Goal: Task Accomplishment & Management: Manage account settings

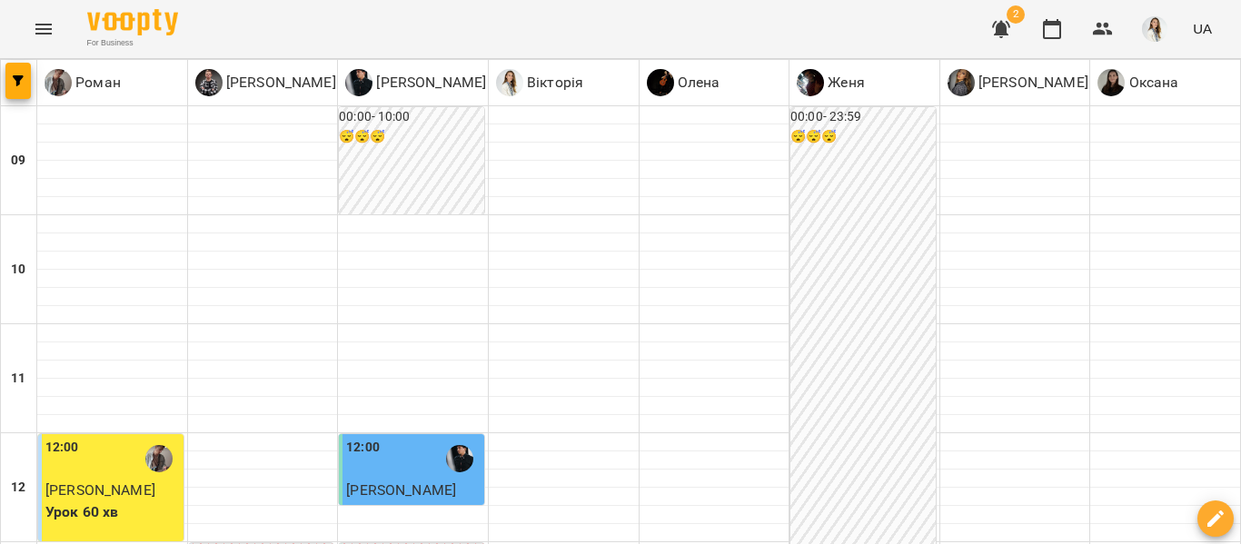
click at [35, 33] on icon "Menu" at bounding box center [43, 29] width 16 height 11
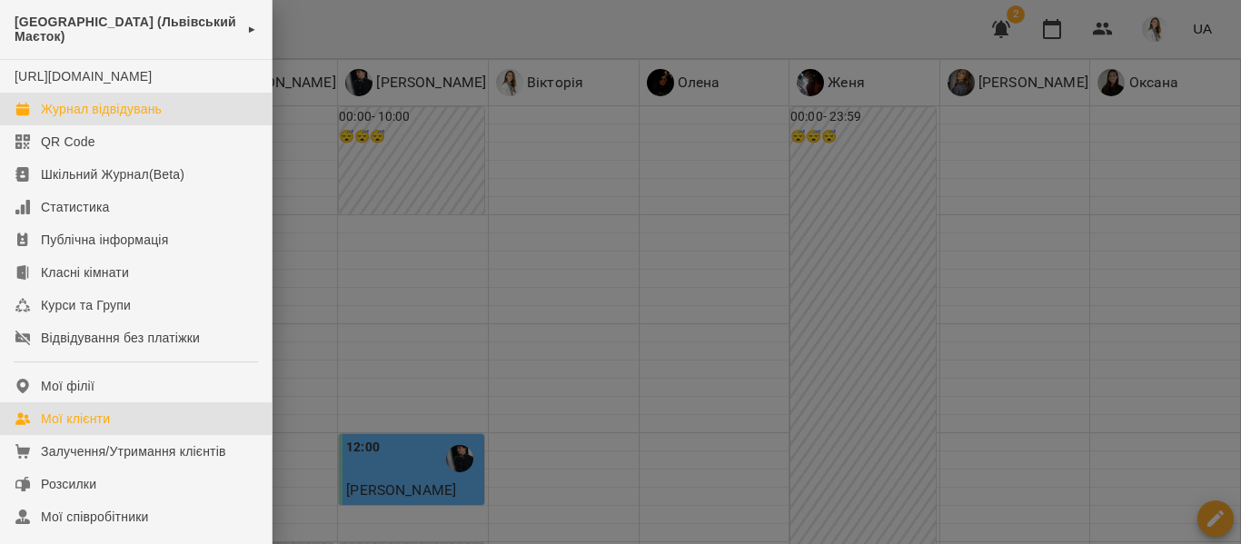
click at [78, 428] on div "Мої клієнти" at bounding box center [75, 419] width 69 height 18
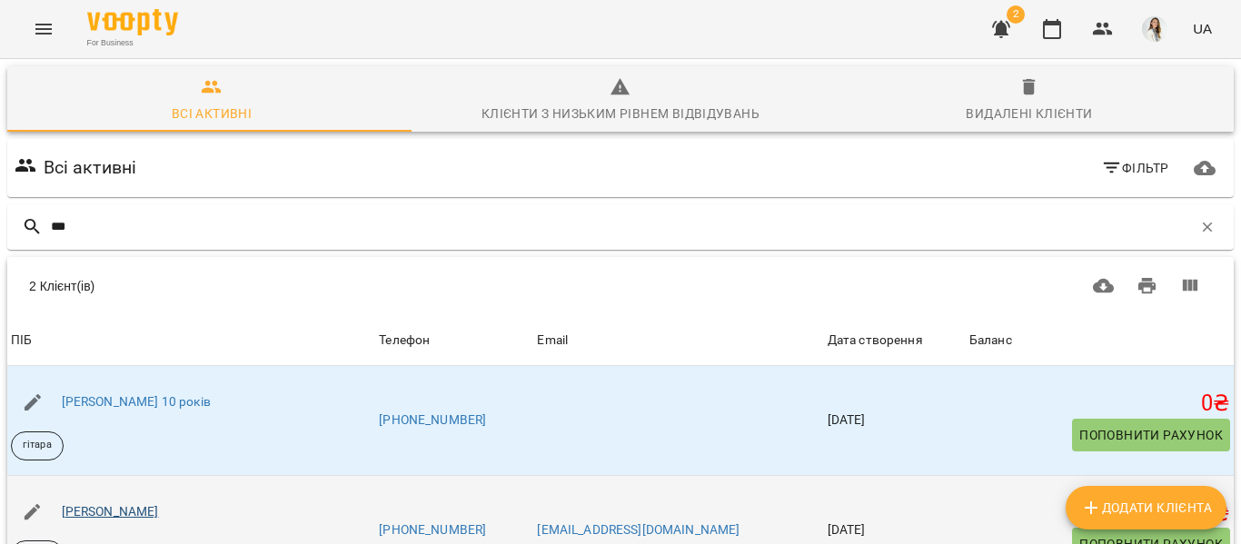
type input "***"
click at [73, 512] on link "[PERSON_NAME]" at bounding box center [110, 511] width 97 height 15
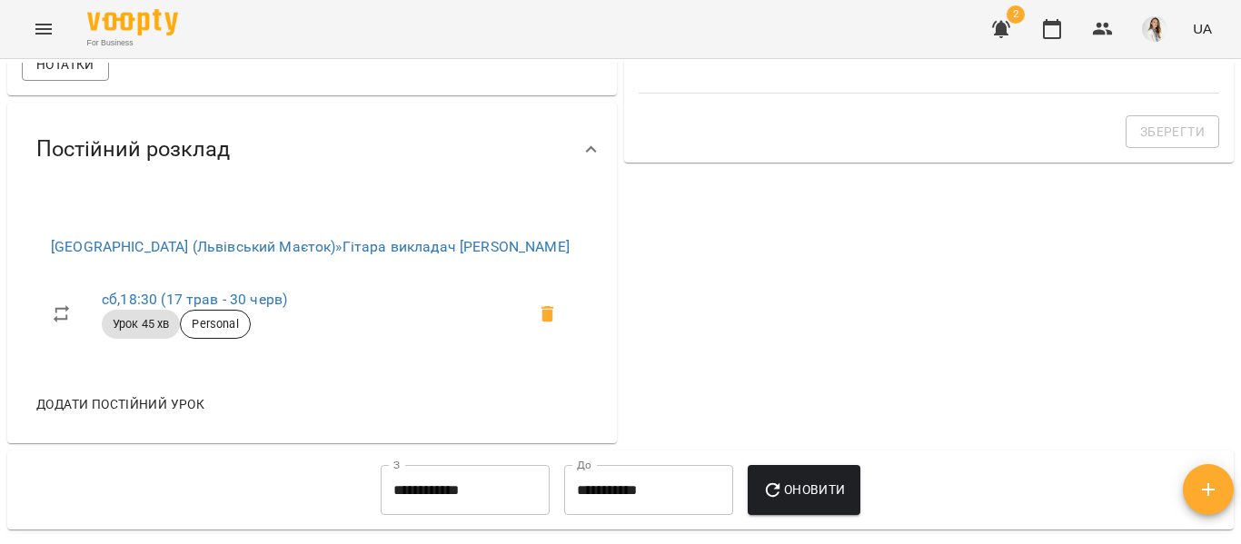
scroll to position [836, 0]
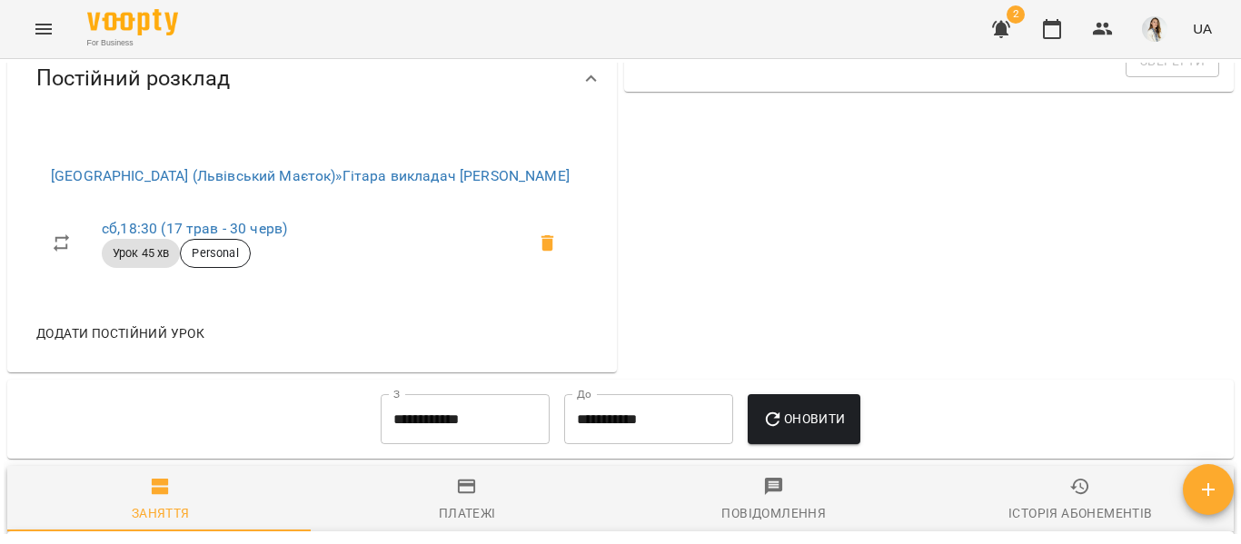
click at [402, 438] on input "**********" at bounding box center [465, 419] width 169 height 51
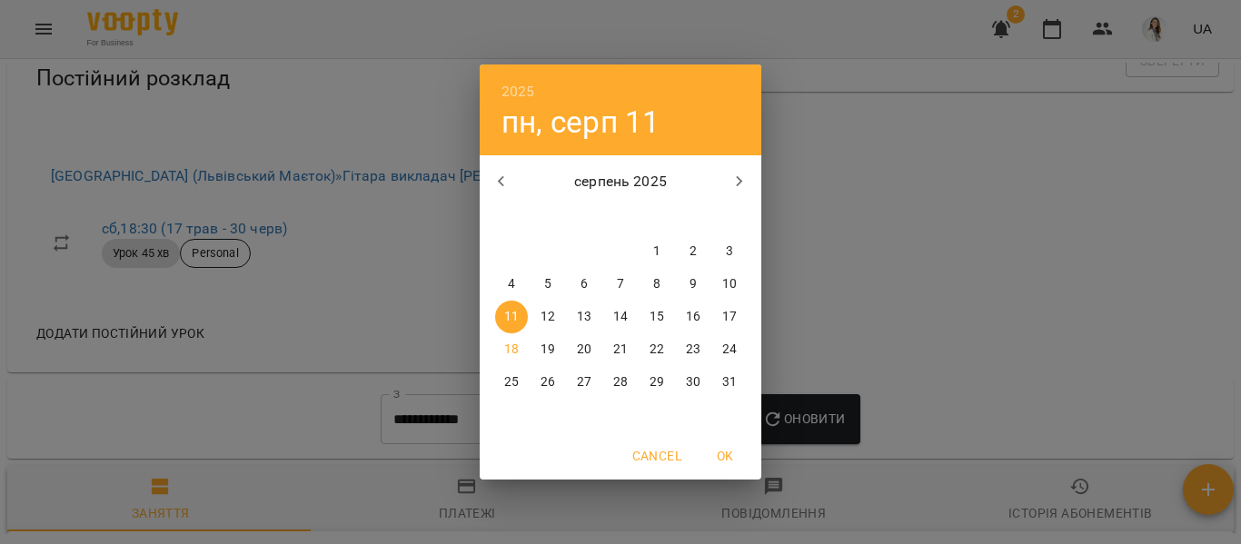
click at [508, 180] on icon "button" at bounding box center [501, 182] width 22 height 22
click at [541, 245] on span "1" at bounding box center [547, 251] width 33 height 18
type input "**********"
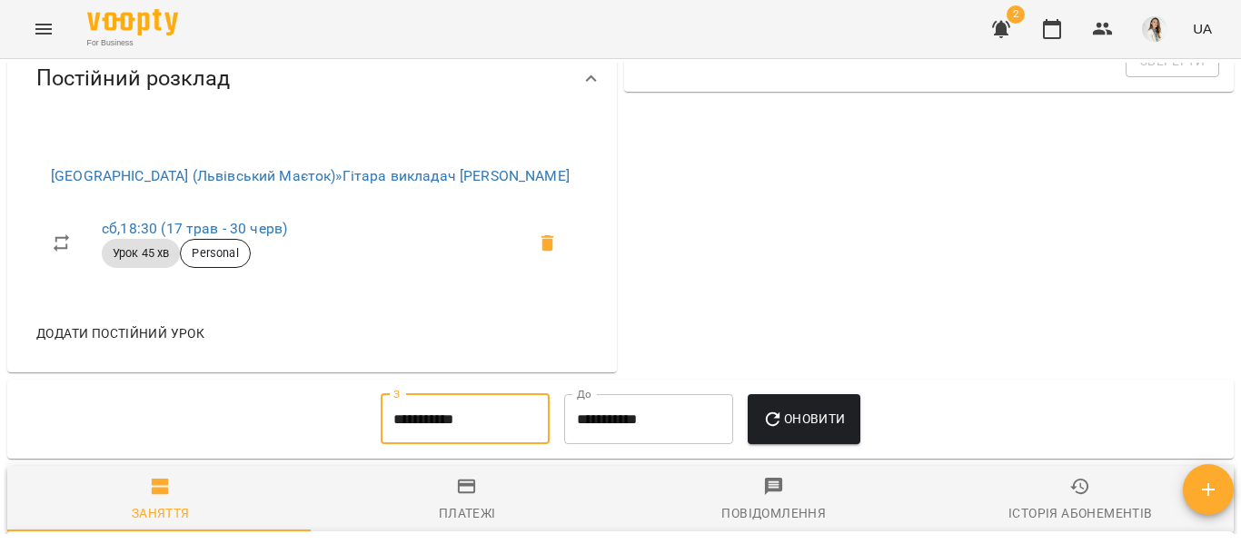
click at [784, 430] on icon "button" at bounding box center [773, 420] width 22 height 22
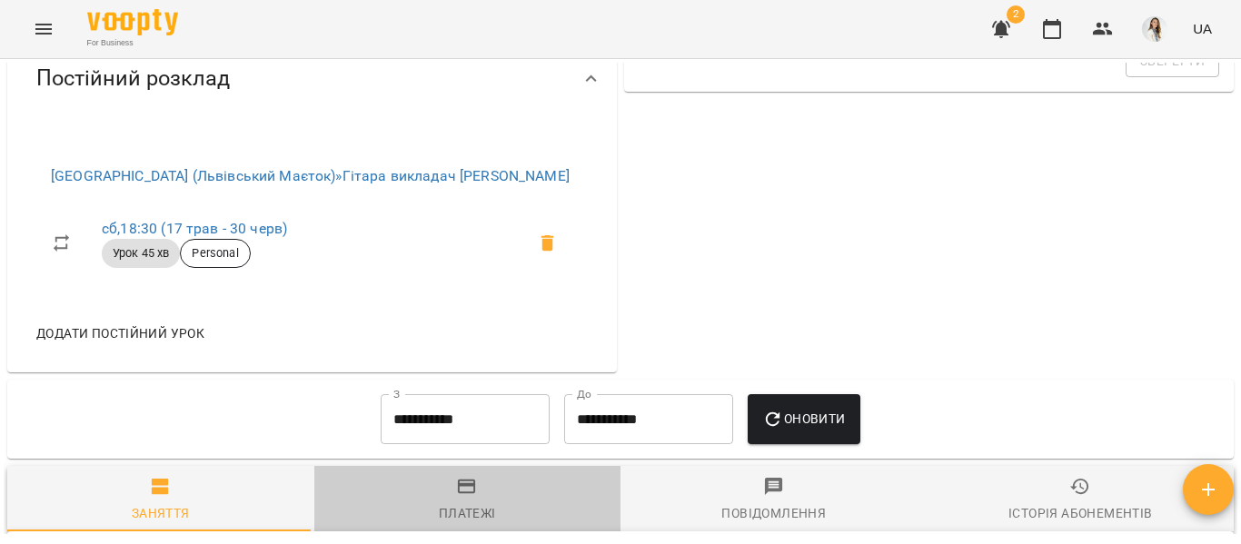
click at [467, 524] on div "Платежі" at bounding box center [467, 513] width 57 height 22
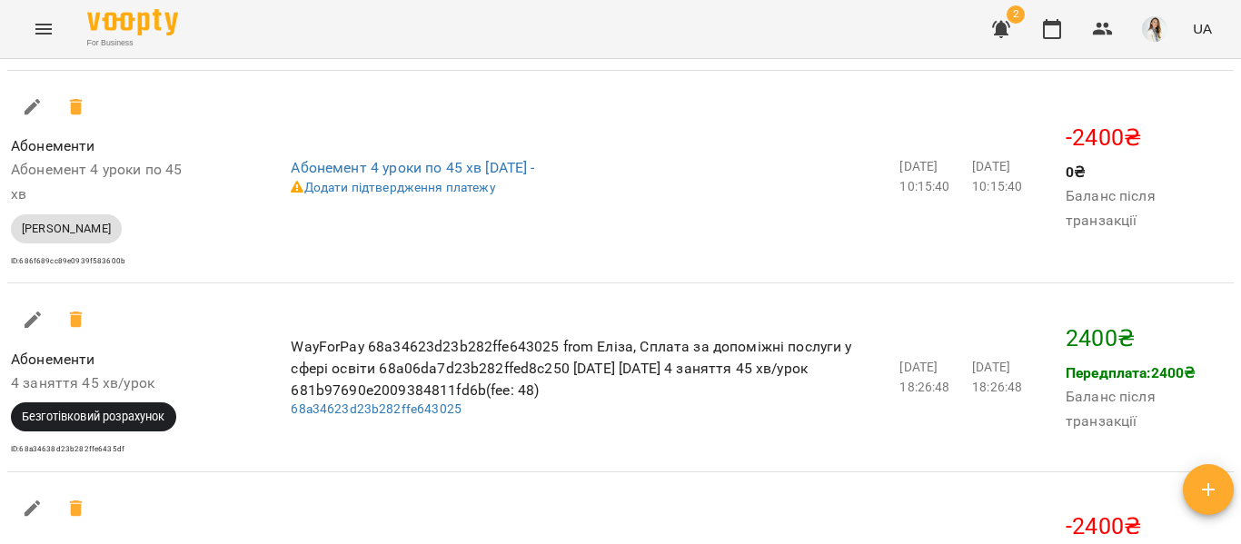
scroll to position [1838, 0]
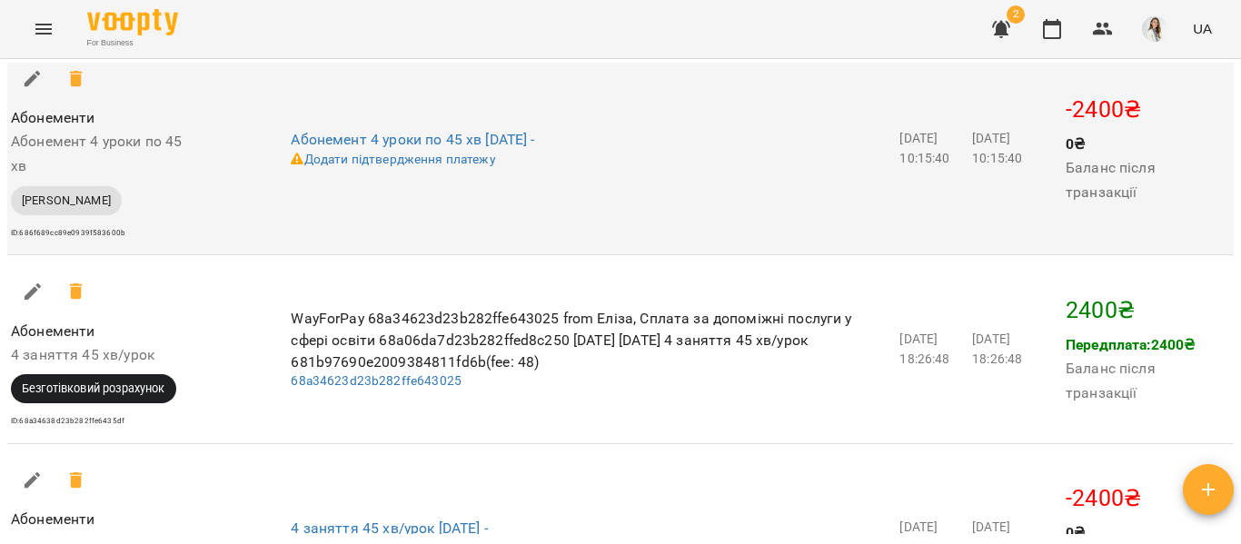
click at [619, 189] on td "Абонемент 4 уроки по 45 хв [DATE] - Додати підтвердження платежу" at bounding box center [591, 148] width 608 height 213
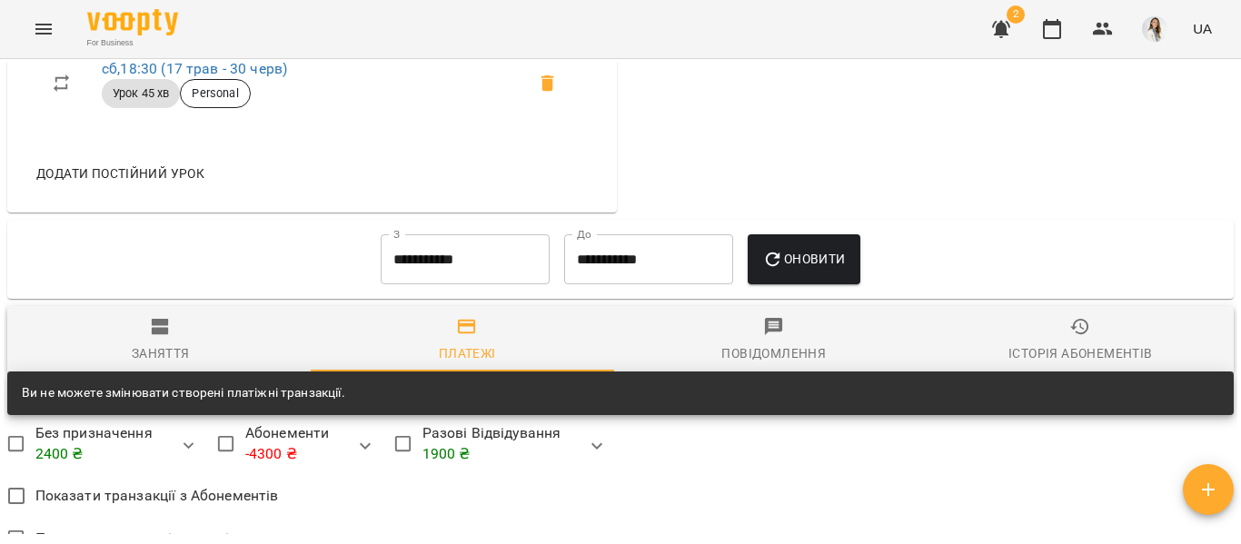
scroll to position [994, 0]
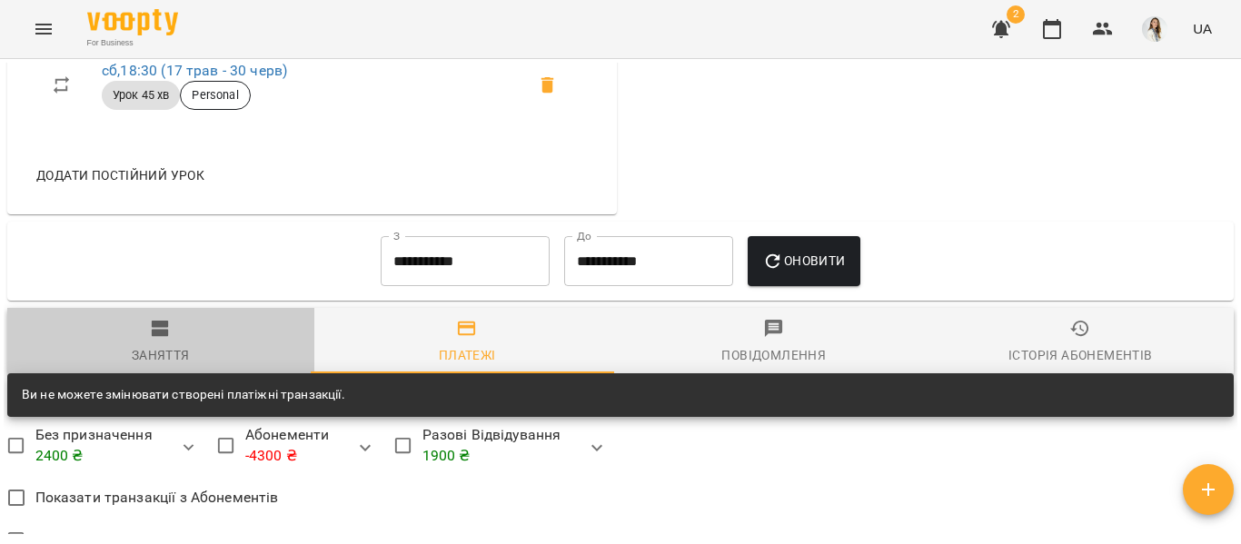
click at [169, 340] on icon "button" at bounding box center [161, 329] width 22 height 22
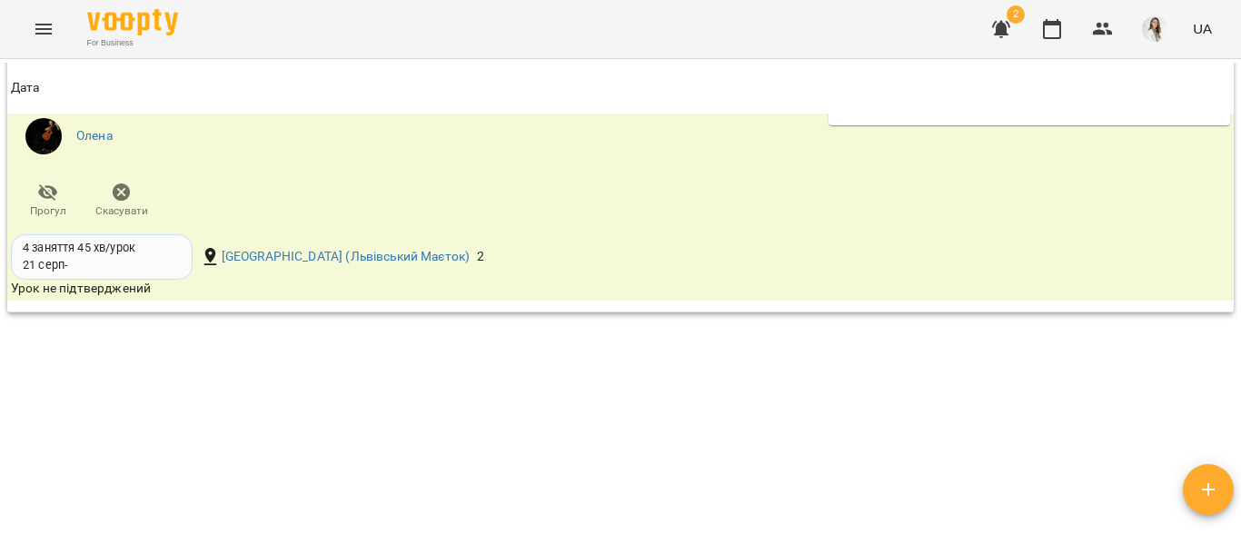
scroll to position [3233, 0]
click at [351, 43] on div "For Business 2 UA" at bounding box center [620, 29] width 1241 height 58
click at [39, 33] on icon "Menu" at bounding box center [43, 29] width 16 height 11
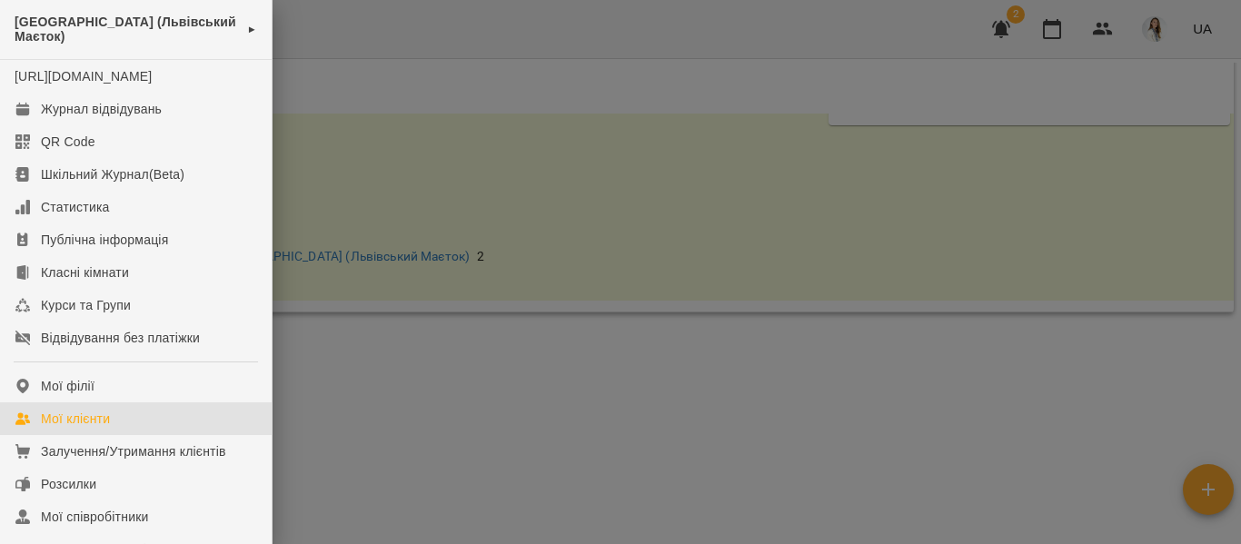
click at [77, 428] on div "Мої клієнти" at bounding box center [75, 419] width 69 height 18
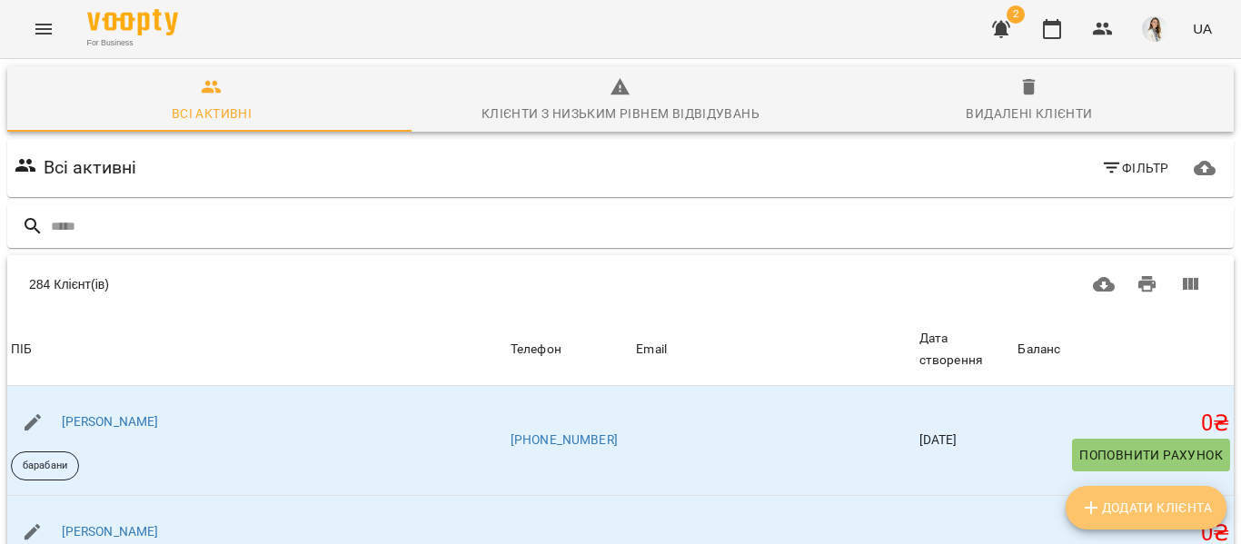
click at [1115, 509] on span "Додати клієнта" at bounding box center [1146, 508] width 132 height 22
select select "**"
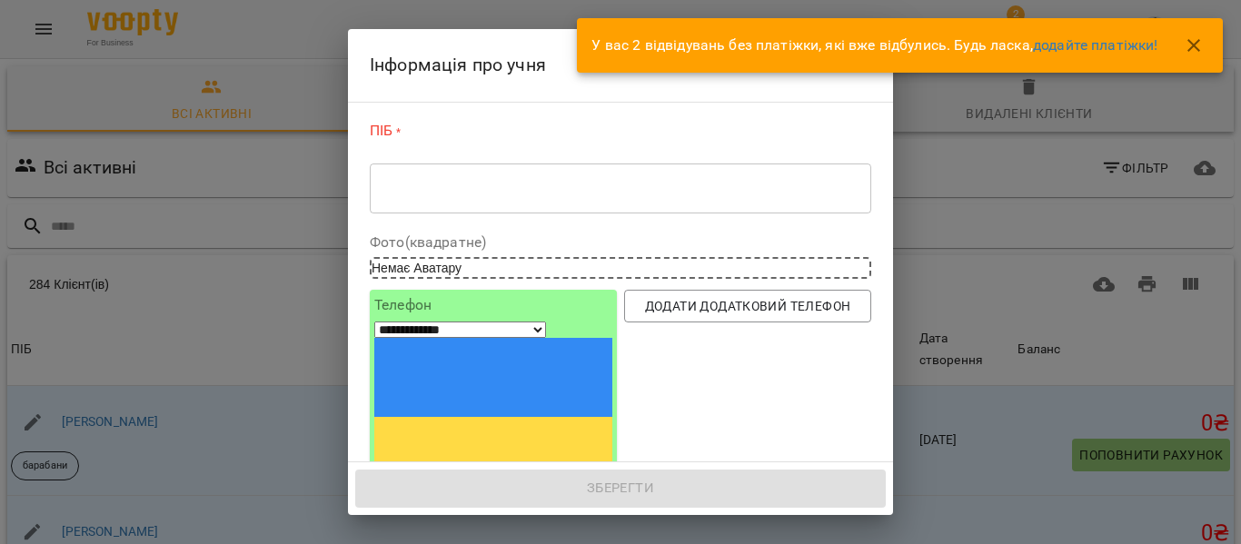
click at [376, 199] on div "* ​" at bounding box center [620, 188] width 501 height 51
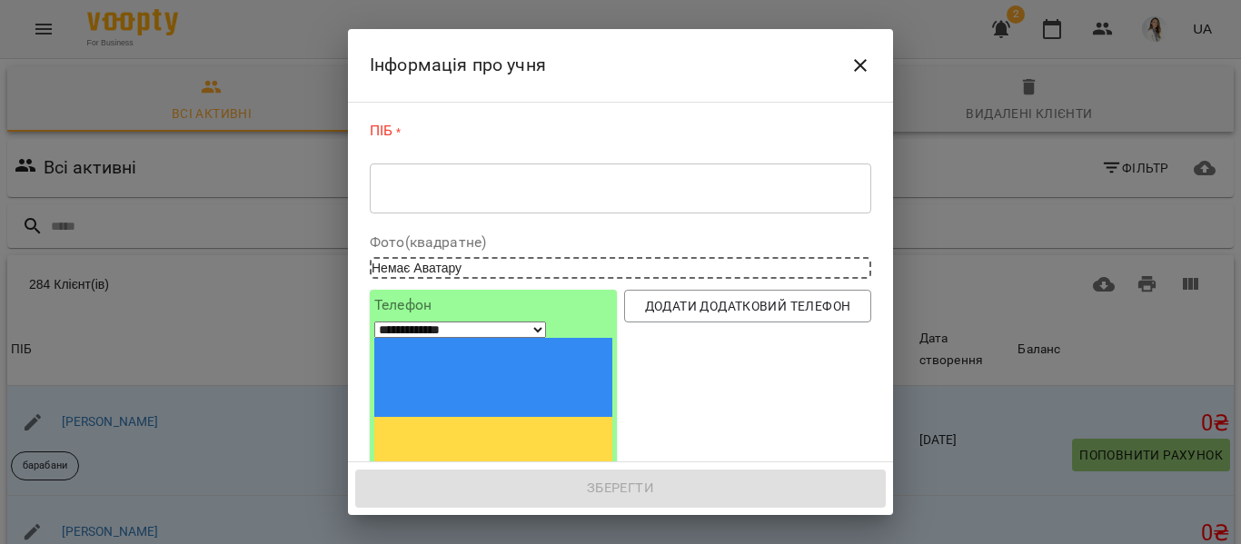
click at [418, 496] on input "tel" at bounding box center [441, 508] width 134 height 24
paste input "**********"
type input "**********"
click at [382, 196] on textarea at bounding box center [620, 188] width 476 height 17
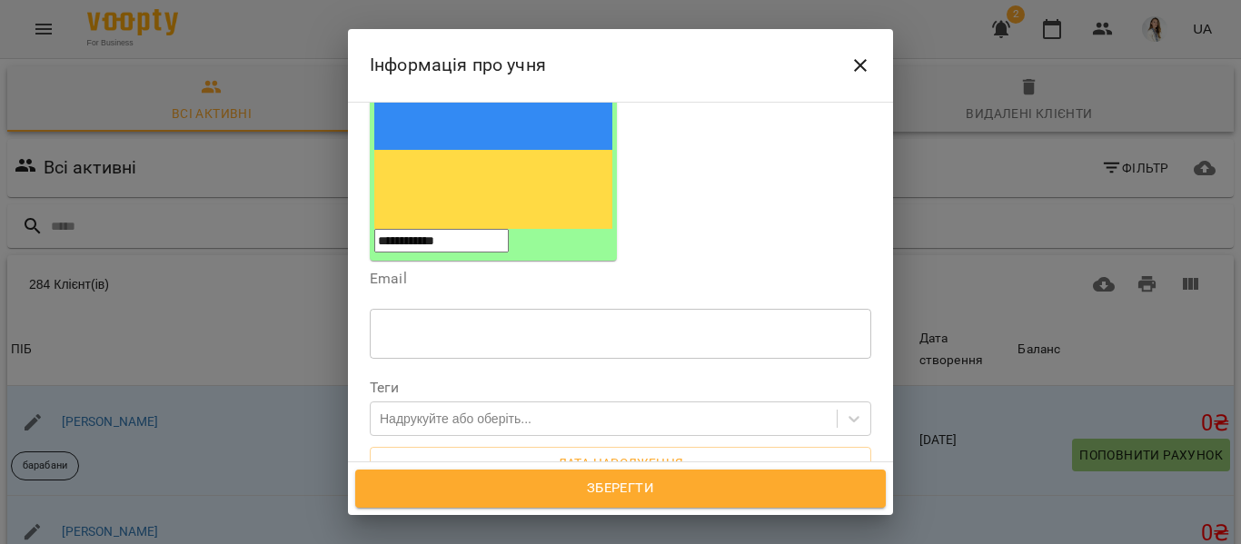
scroll to position [262, 0]
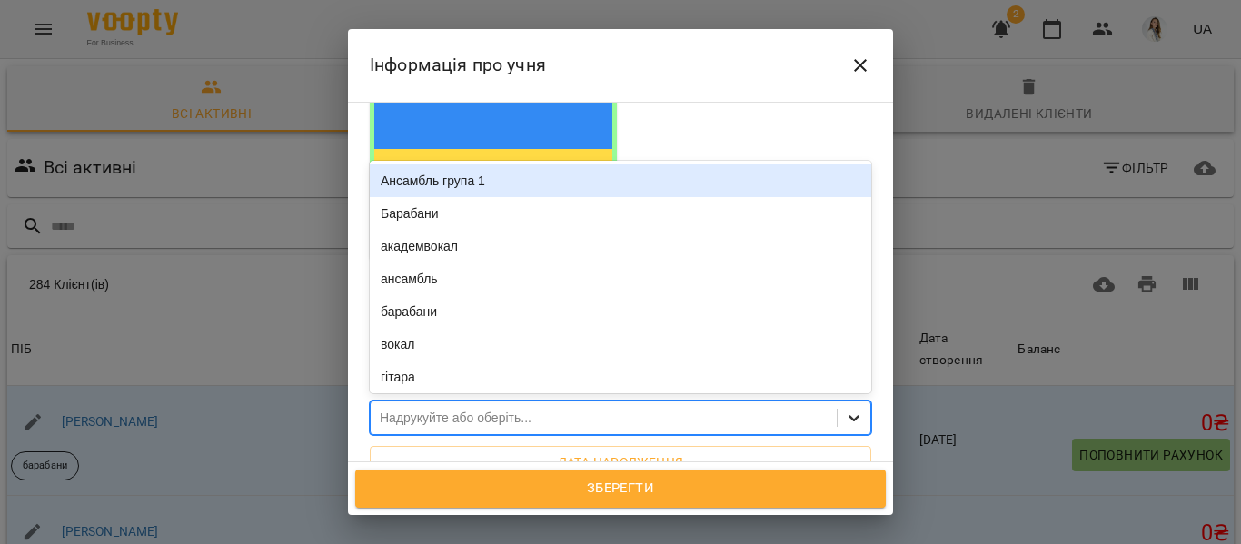
click at [845, 409] on icon at bounding box center [854, 418] width 18 height 18
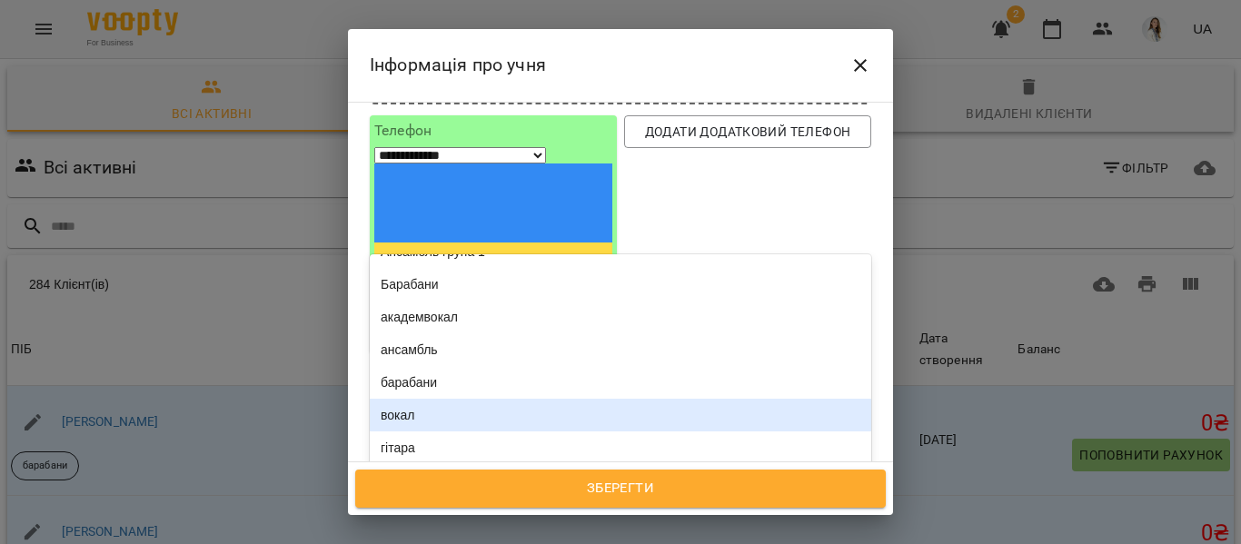
scroll to position [36, 0]
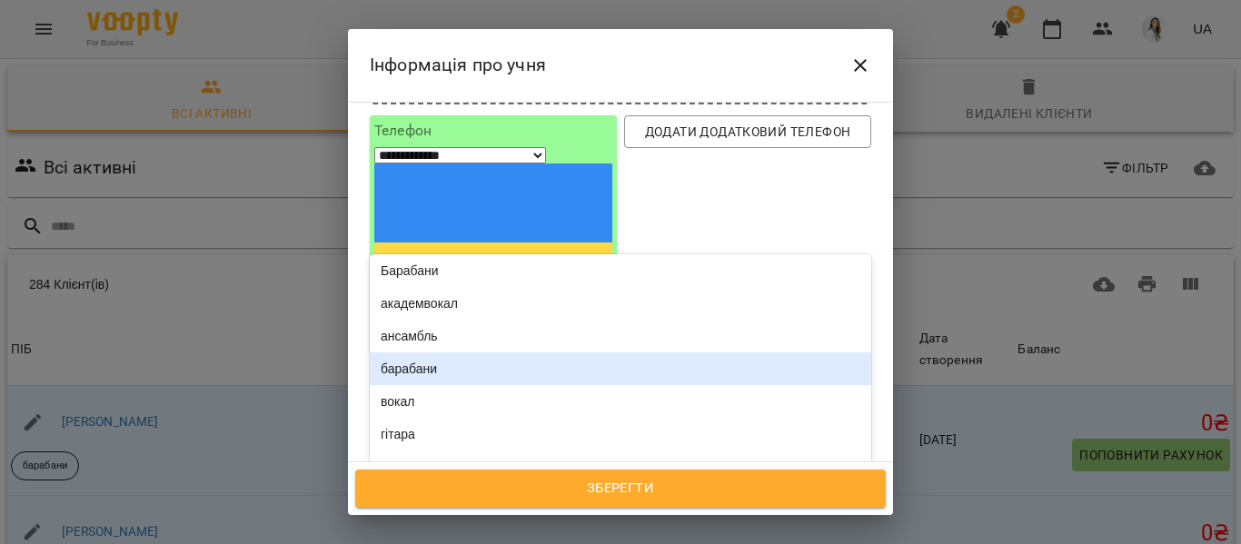
click at [689, 352] on div "барабани" at bounding box center [620, 368] width 501 height 33
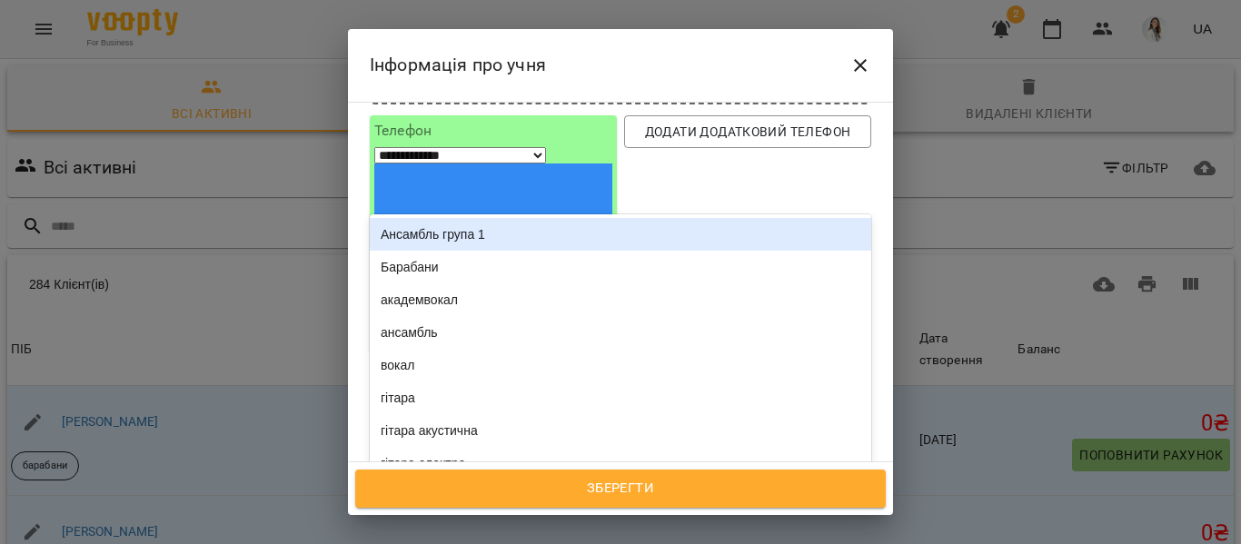
click at [845, 502] on icon at bounding box center [854, 511] width 18 height 18
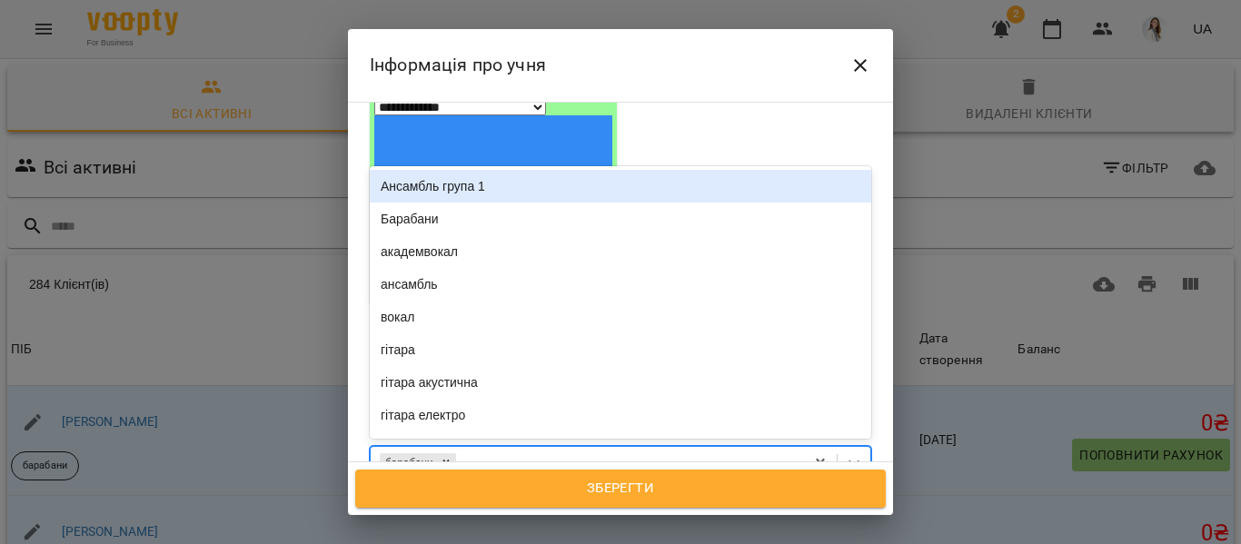
scroll to position [217, 0]
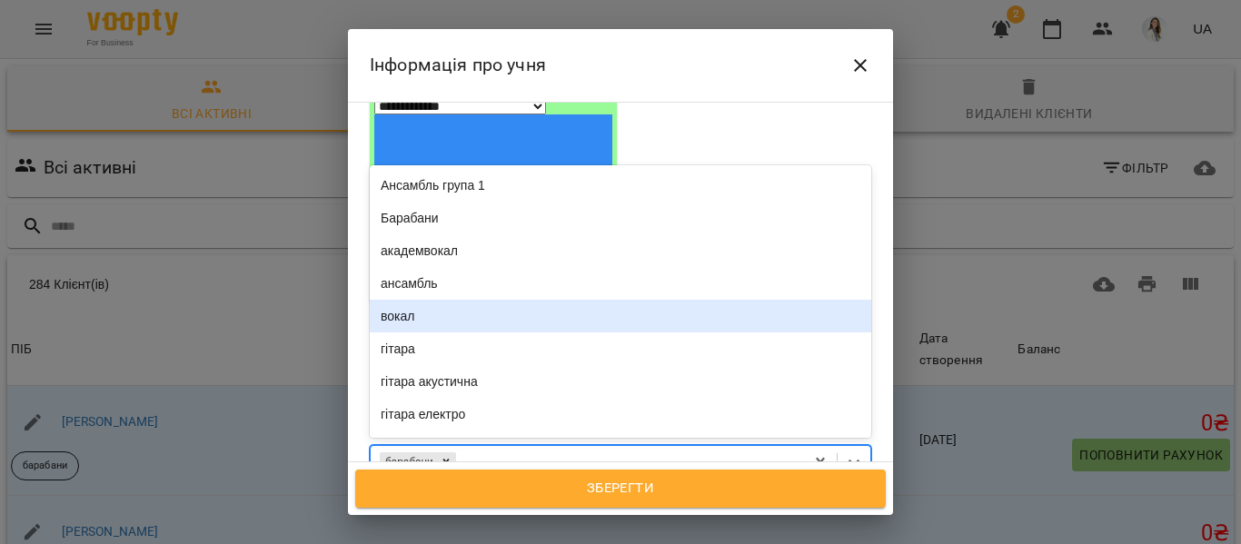
click at [649, 300] on div "вокал" at bounding box center [620, 316] width 501 height 33
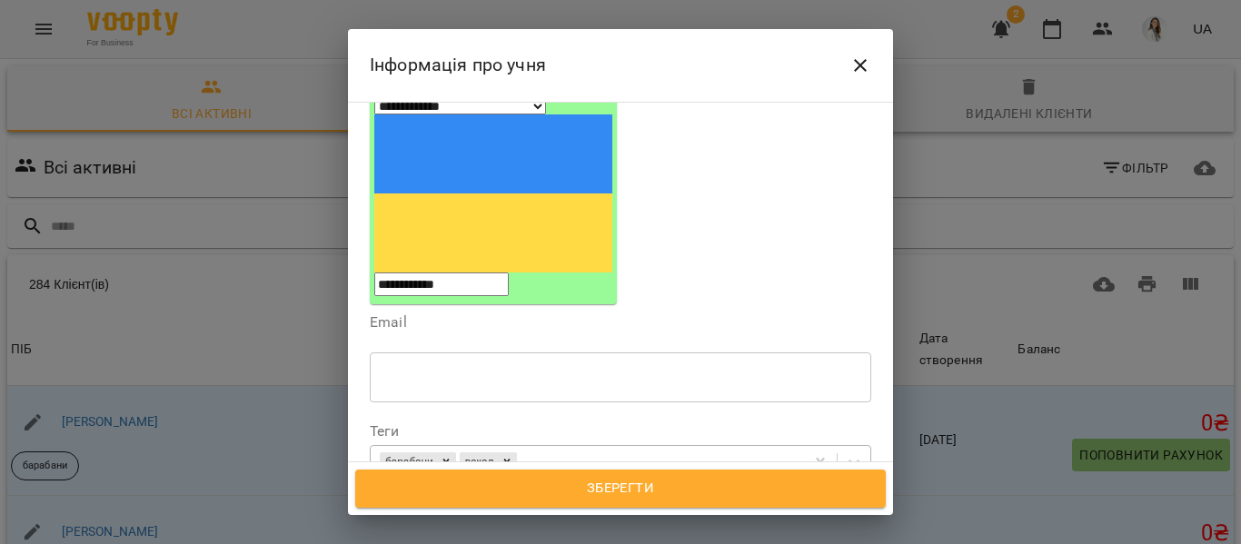
drag, startPoint x: 649, startPoint y: 191, endPoint x: 519, endPoint y: 309, distance: 176.2
click at [509, 460] on icon at bounding box center [506, 463] width 6 height 6
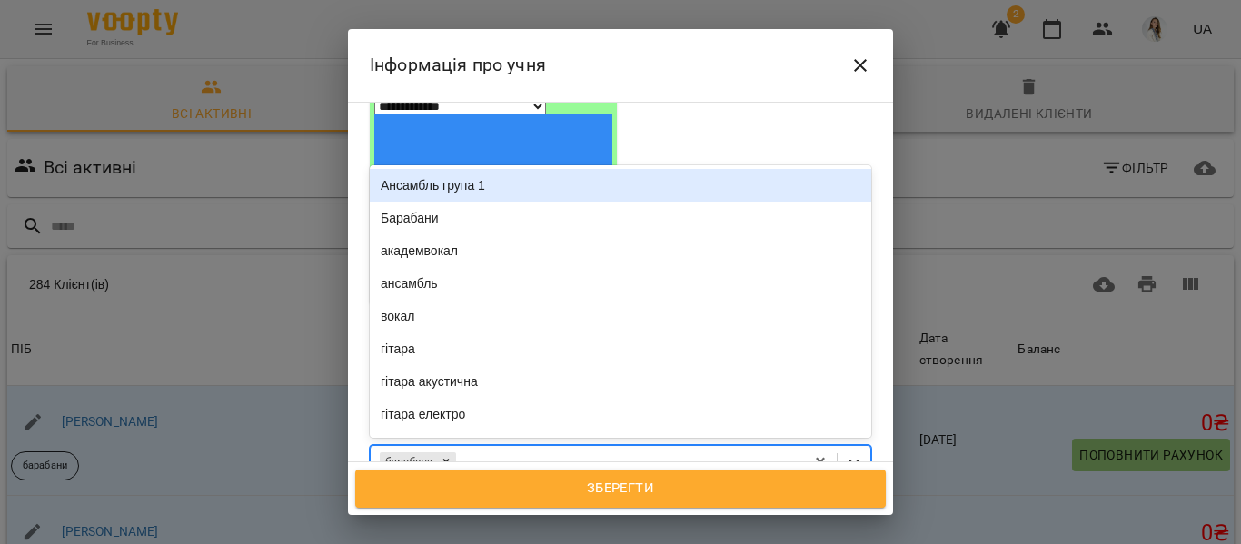
click at [848, 460] on icon at bounding box center [853, 463] width 11 height 6
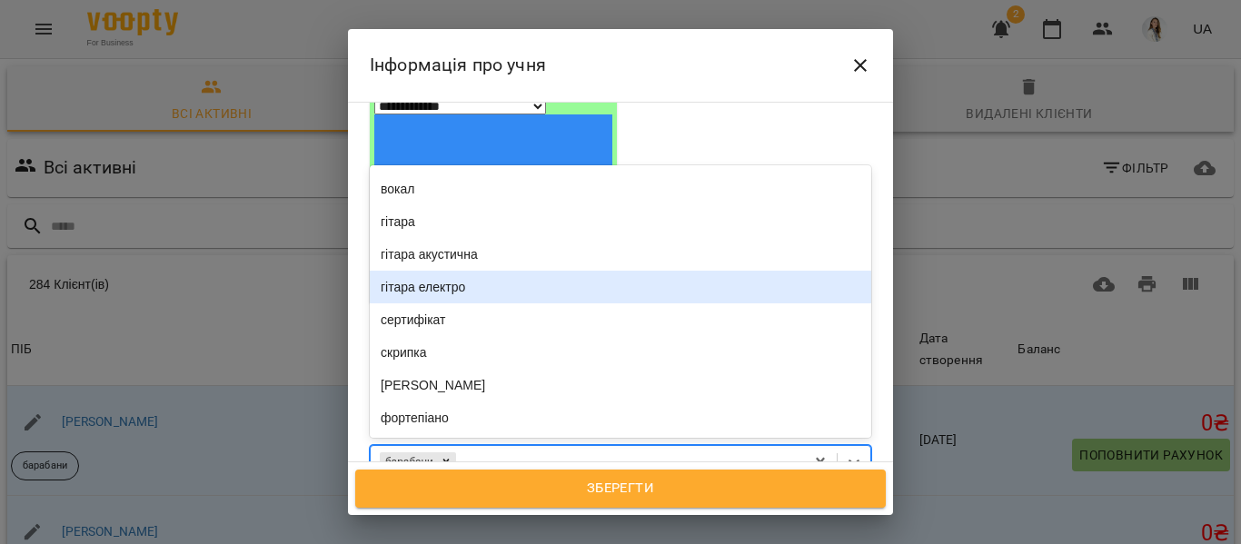
scroll to position [152, 0]
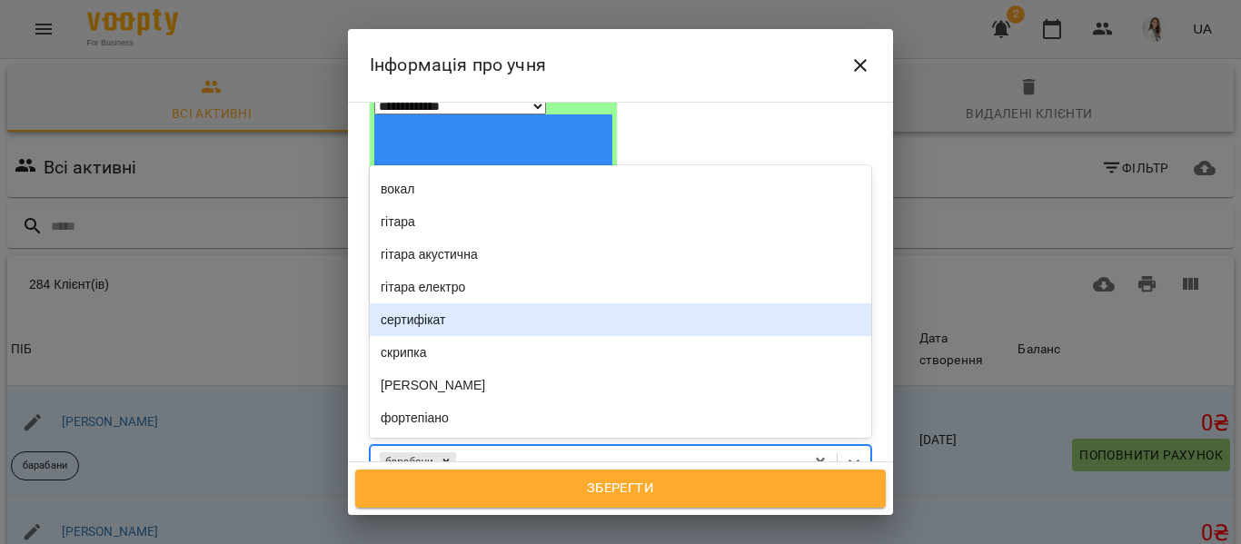
click at [683, 303] on div "сертифікат" at bounding box center [620, 319] width 501 height 33
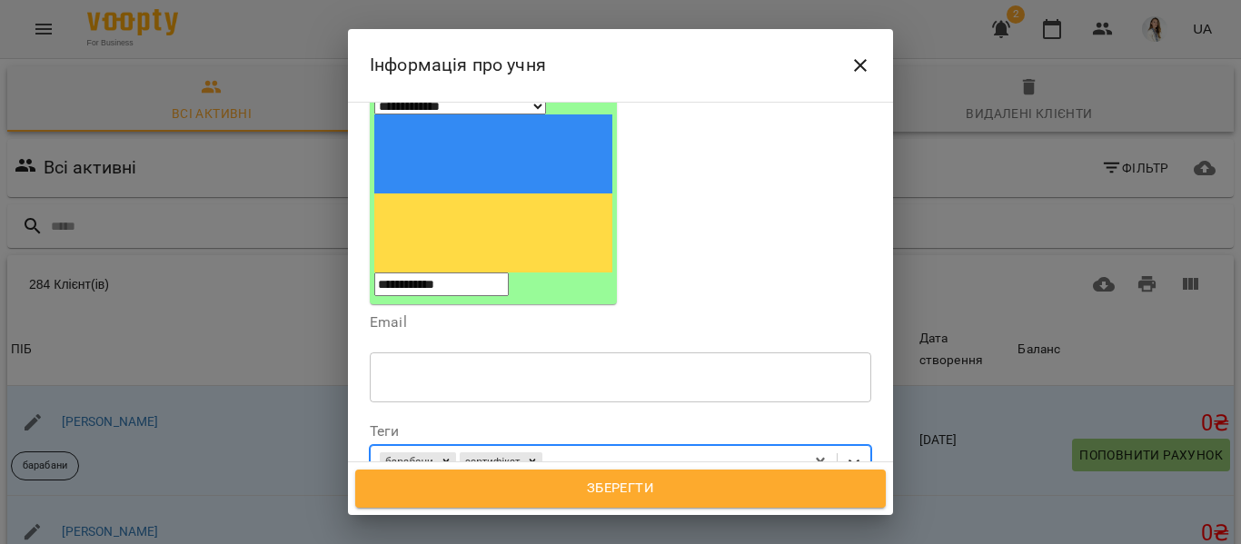
click at [848, 460] on icon at bounding box center [853, 463] width 11 height 6
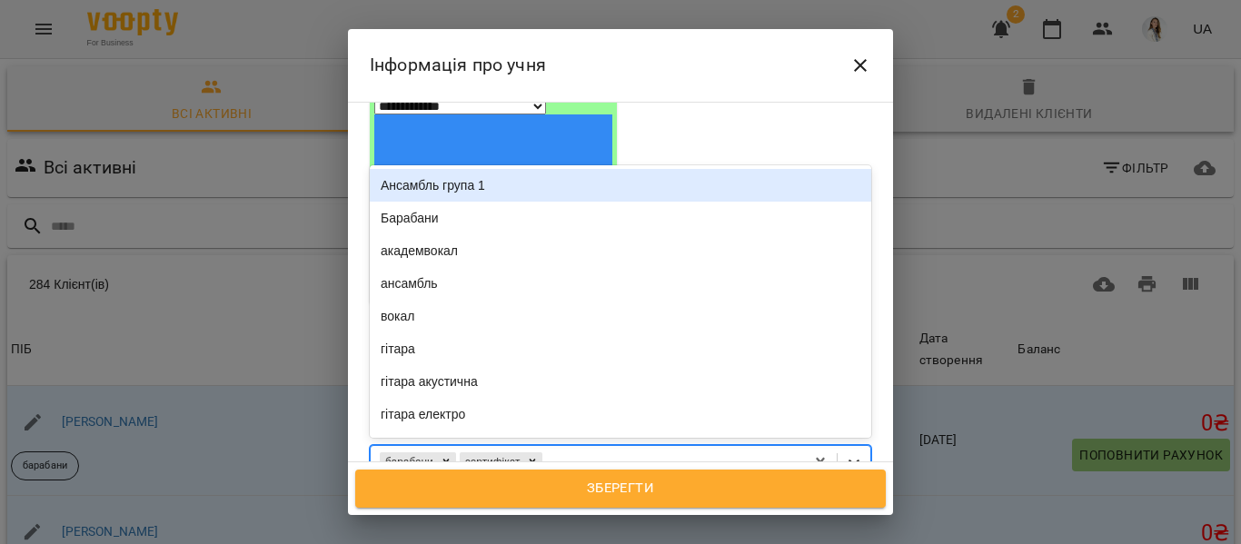
click at [848, 460] on icon at bounding box center [853, 463] width 11 height 6
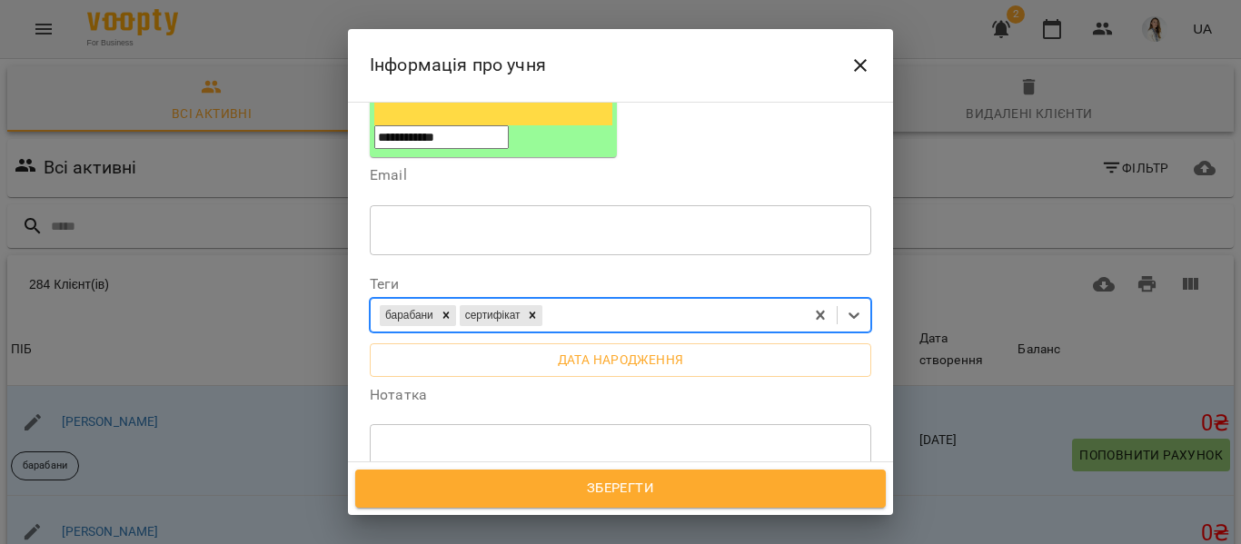
scroll to position [423, 0]
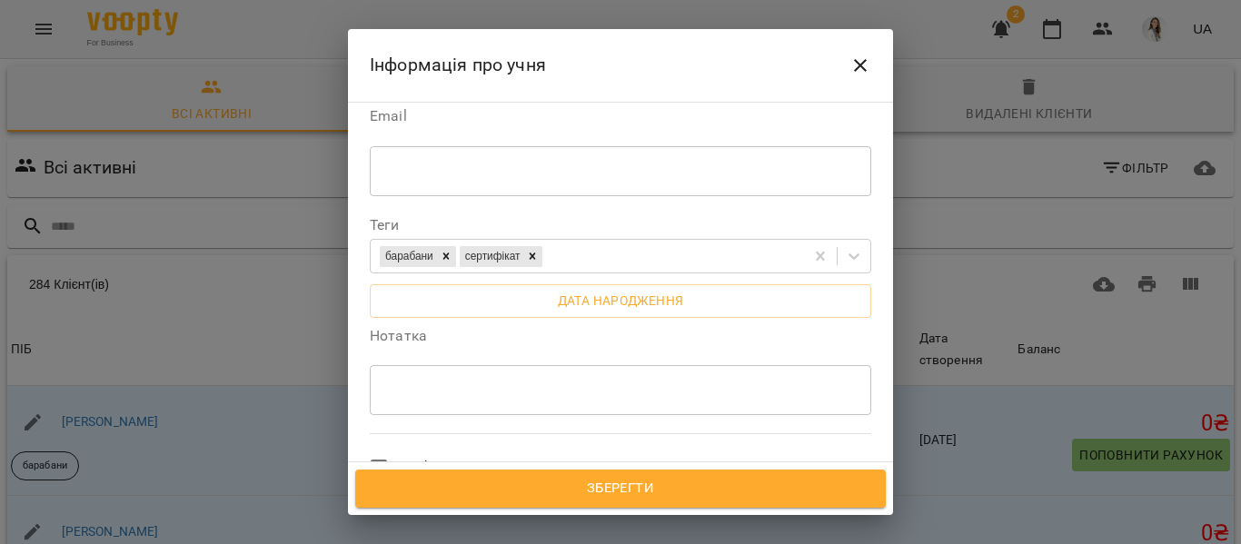
click at [634, 430] on div "Усі філії" at bounding box center [620, 470] width 509 height 80
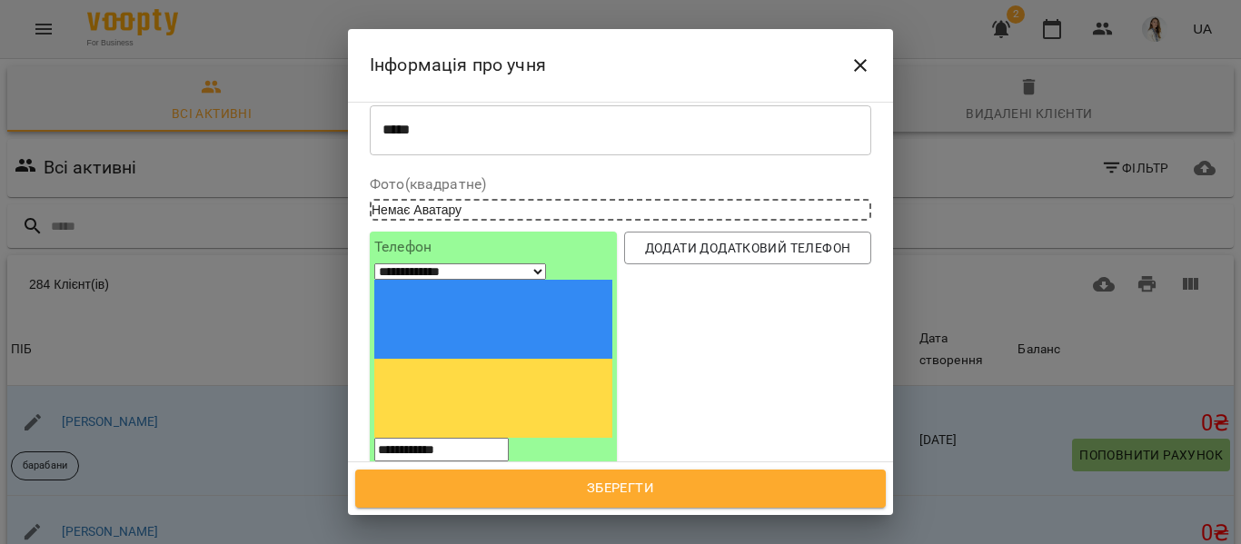
scroll to position [0, 0]
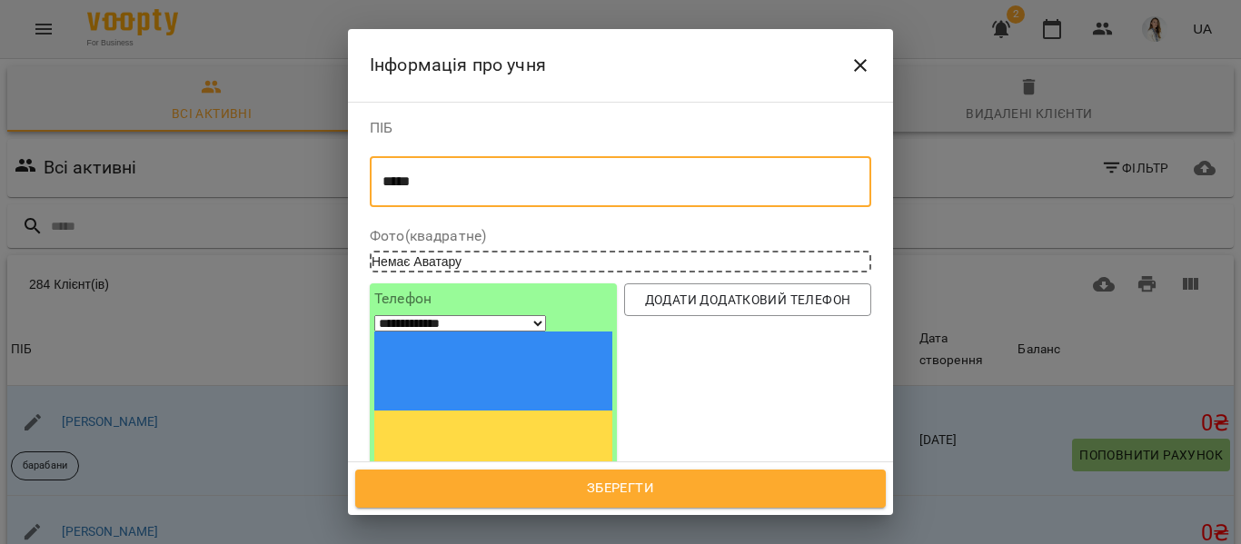
click at [422, 183] on textarea "*****" at bounding box center [613, 181] width 462 height 17
click at [424, 183] on textarea "**********" at bounding box center [613, 181] width 462 height 17
click at [515, 181] on textarea "**********" at bounding box center [613, 181] width 462 height 17
type textarea "**********"
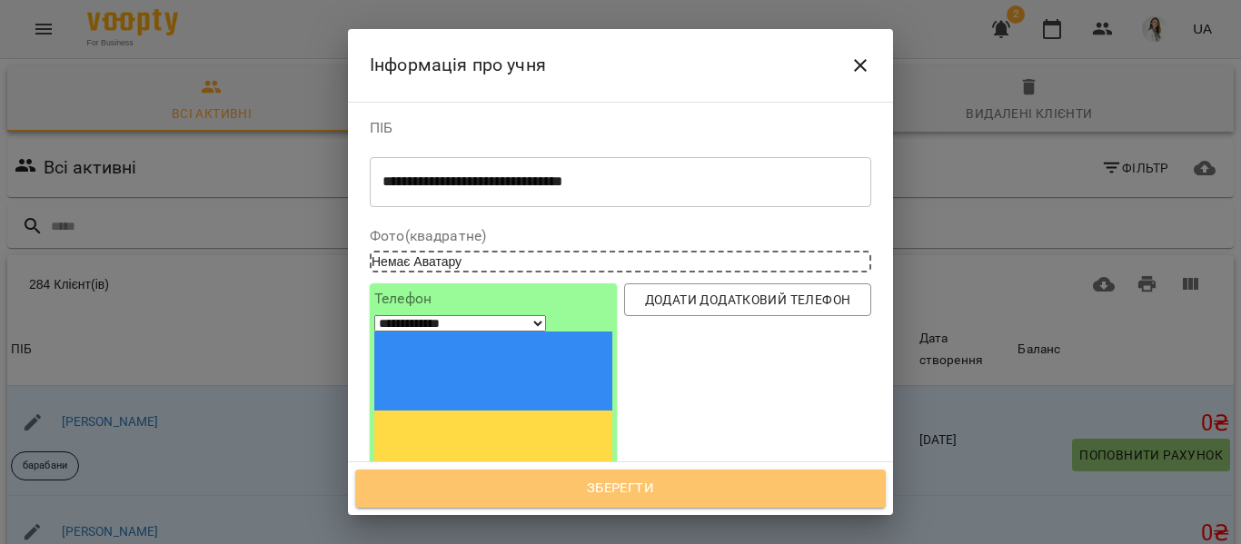
click at [598, 483] on span "Зберегти" at bounding box center [620, 489] width 490 height 24
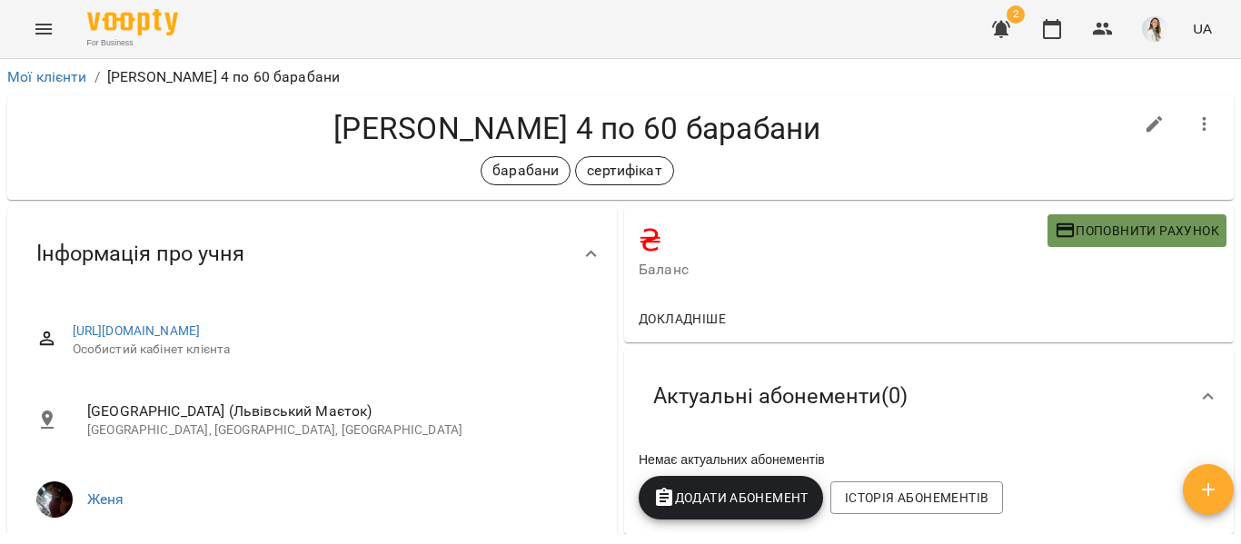
click at [1102, 232] on span "Поповнити рахунок" at bounding box center [1136, 231] width 164 height 22
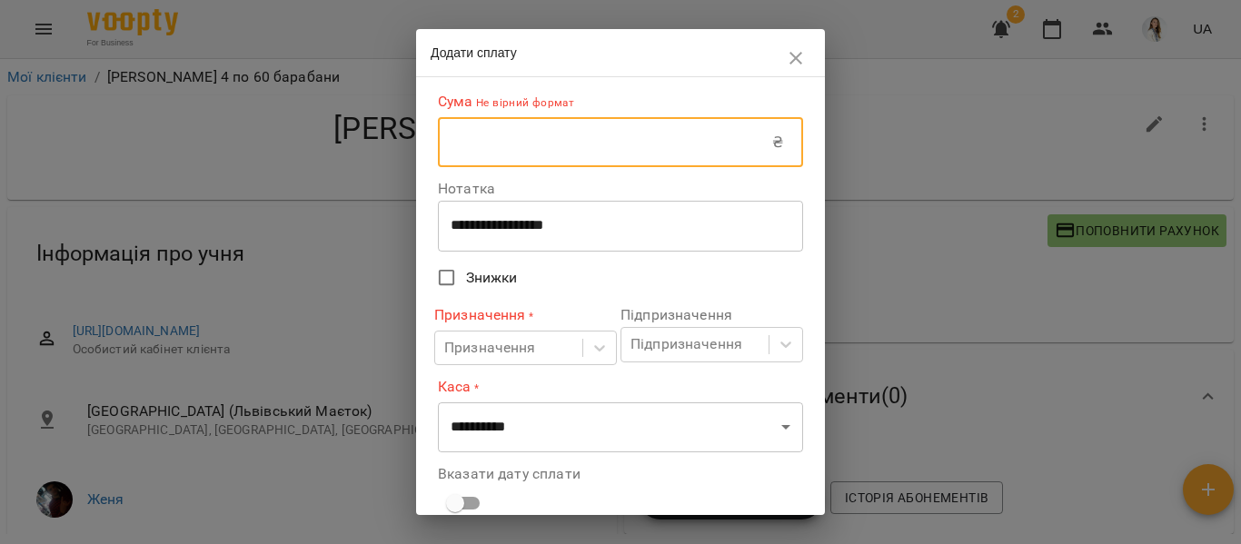
click at [445, 149] on input "text" at bounding box center [605, 142] width 334 height 51
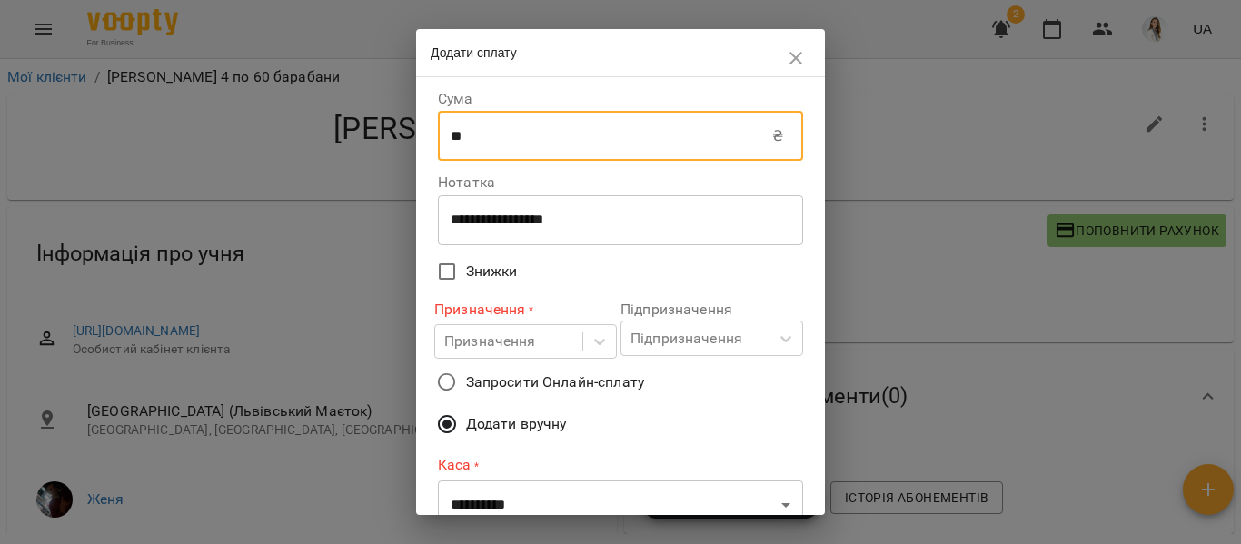
type input "****"
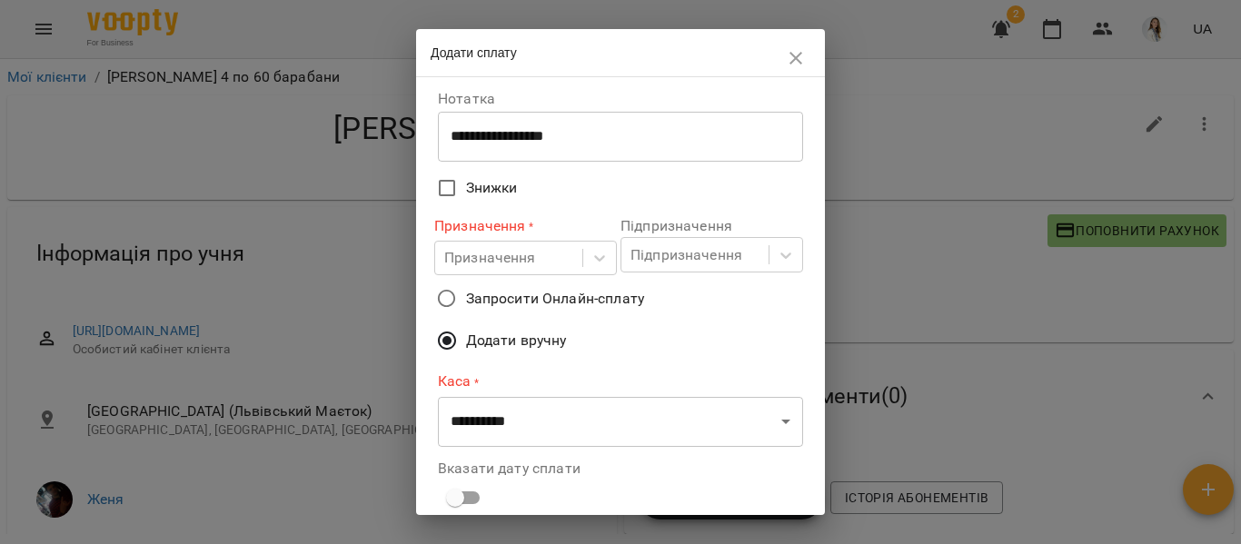
scroll to position [118, 0]
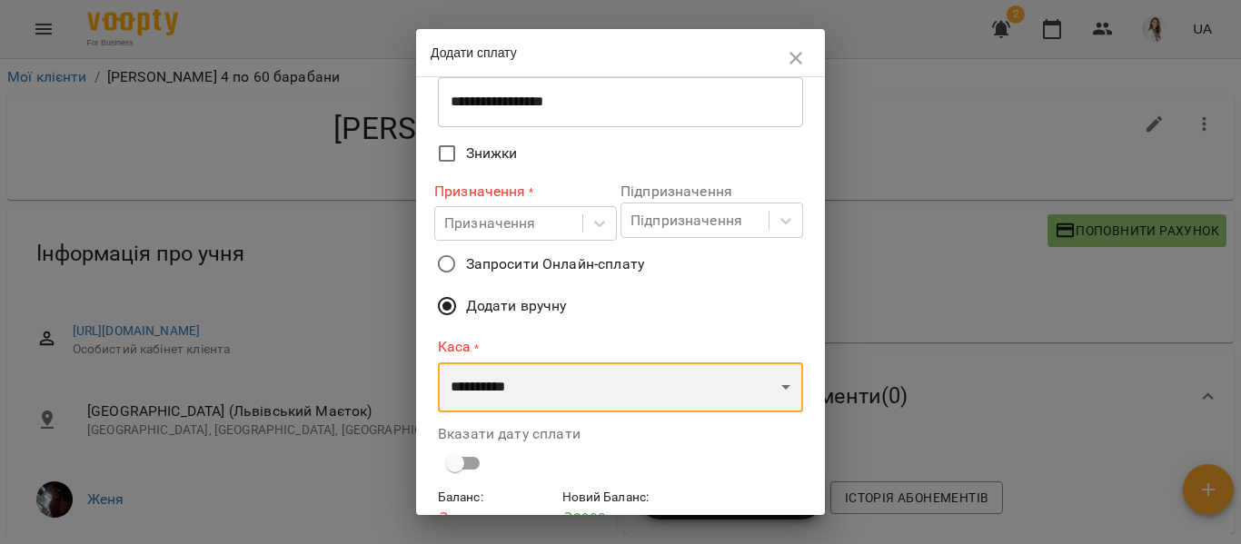
click at [772, 388] on select "**********" at bounding box center [620, 387] width 365 height 51
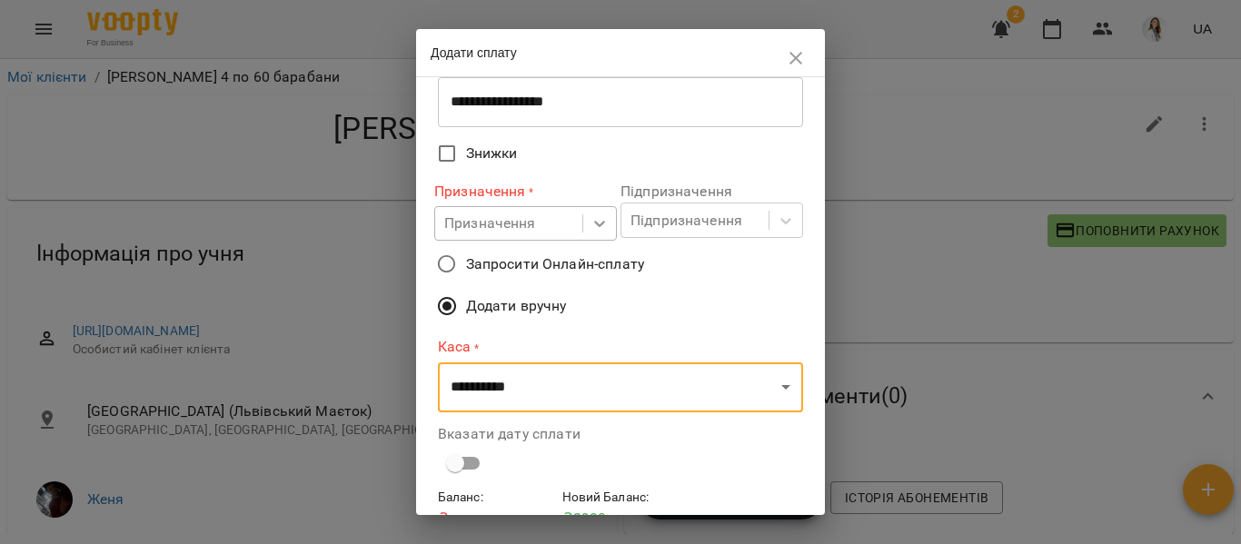
click at [598, 226] on icon at bounding box center [599, 223] width 18 height 18
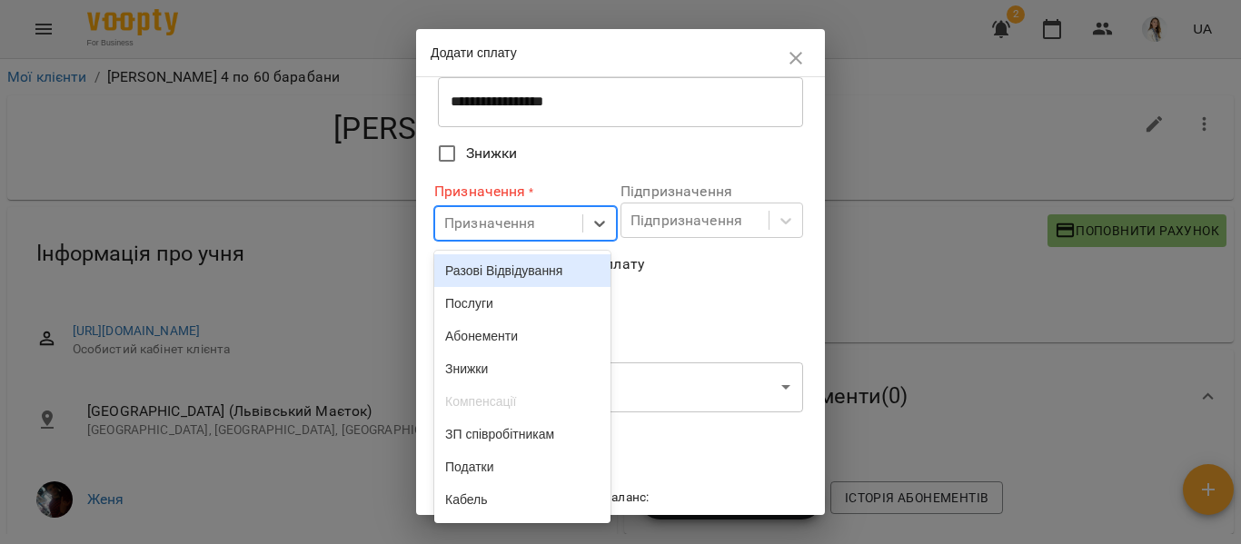
click at [539, 272] on div "Разові Відвідування" at bounding box center [522, 270] width 176 height 33
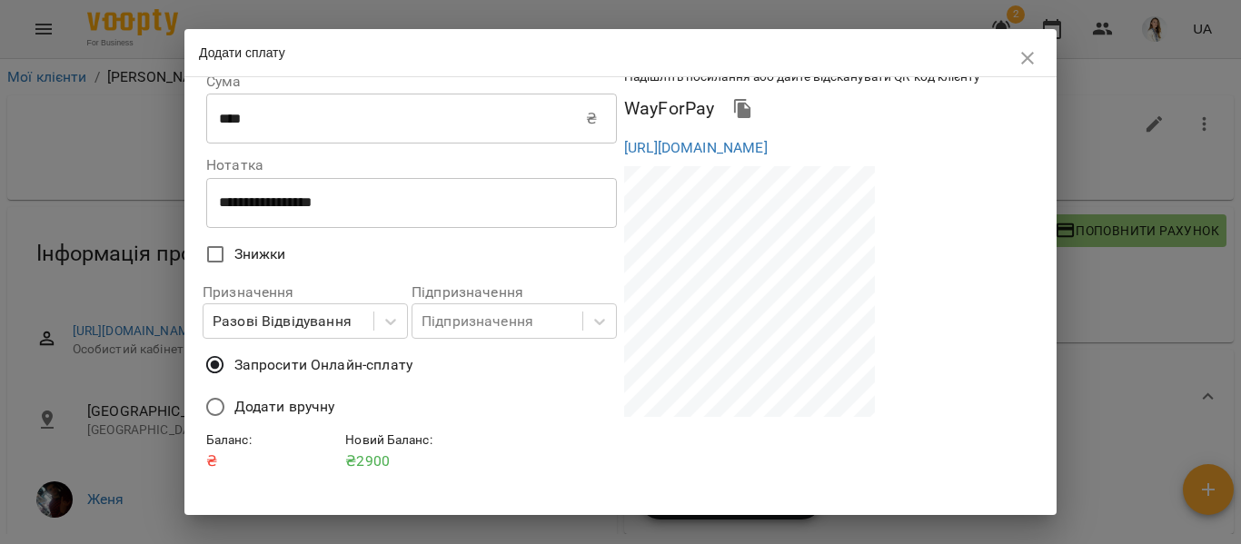
scroll to position [20, 0]
click at [1033, 54] on icon "button" at bounding box center [1027, 58] width 13 height 13
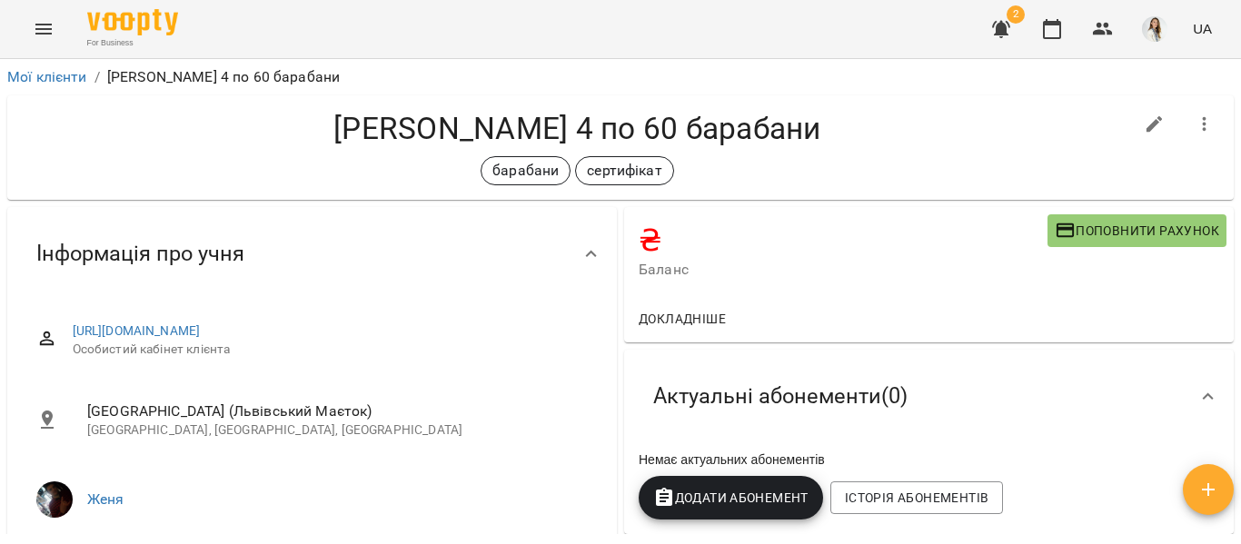
click at [44, 31] on icon "Menu" at bounding box center [44, 29] width 22 height 22
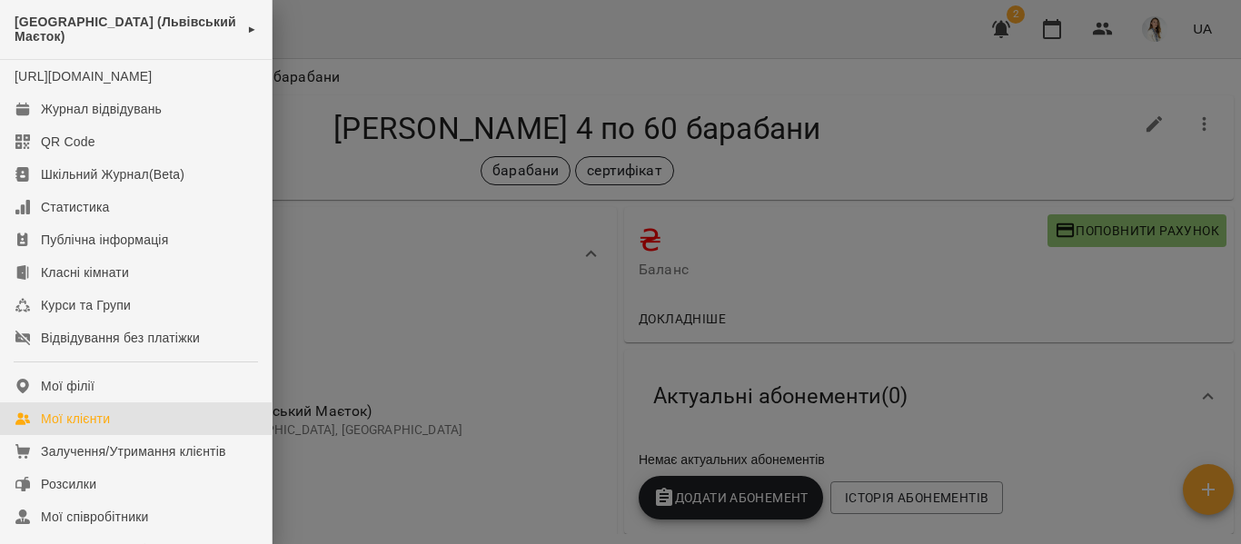
click at [80, 428] on div "Мої клієнти" at bounding box center [75, 419] width 69 height 18
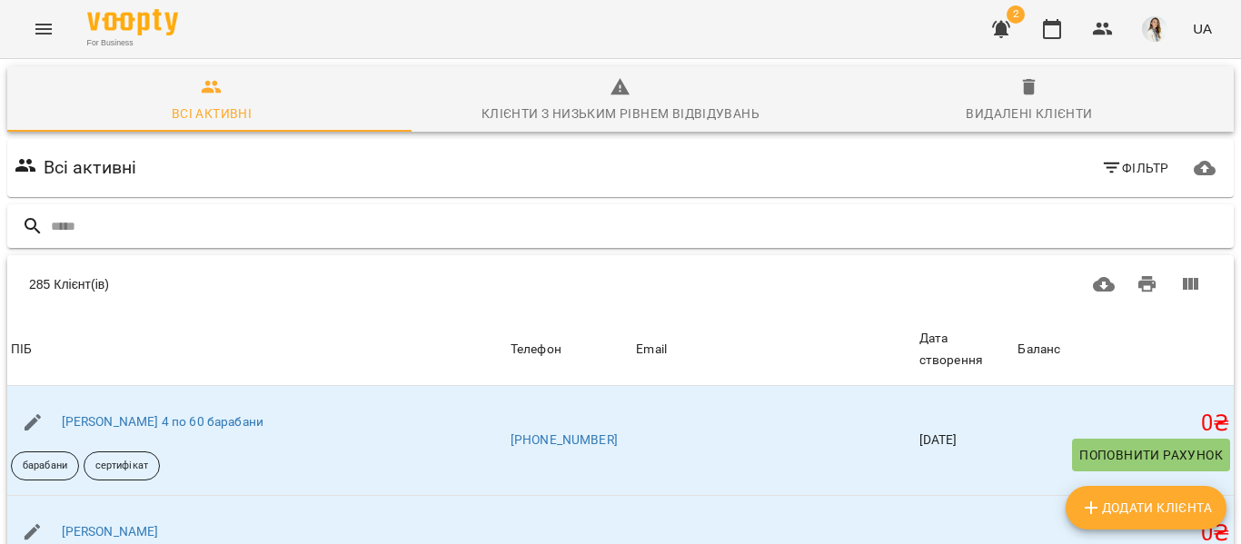
click at [49, 225] on div at bounding box center [33, 226] width 36 height 22
click at [40, 25] on icon "Menu" at bounding box center [43, 29] width 16 height 11
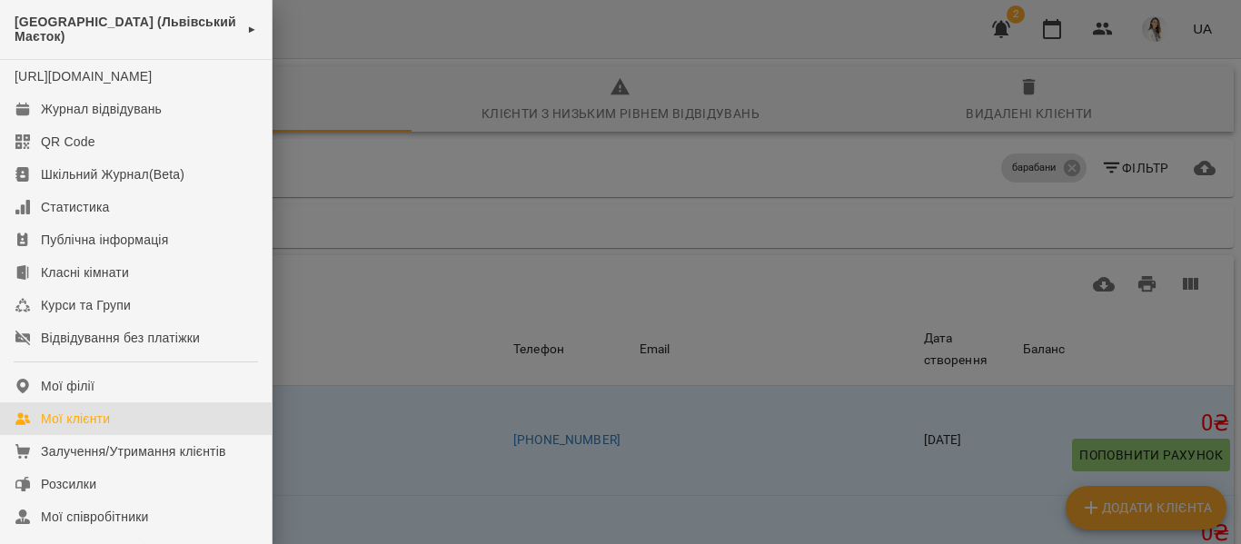
click at [50, 428] on div "Мої клієнти" at bounding box center [75, 419] width 69 height 18
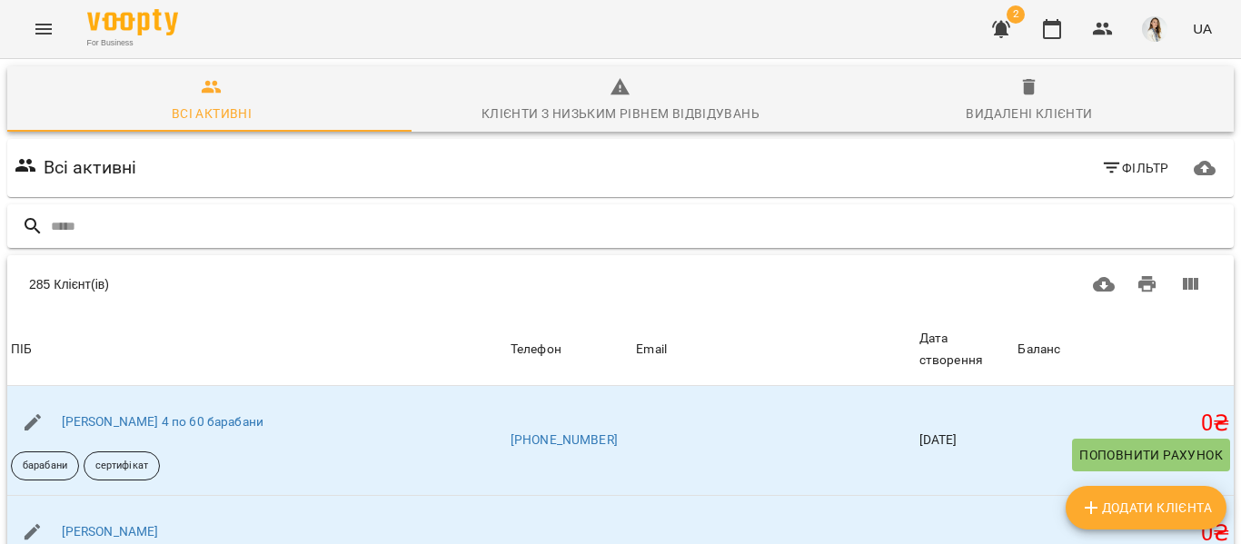
click at [54, 229] on input "text" at bounding box center [638, 227] width 1175 height 30
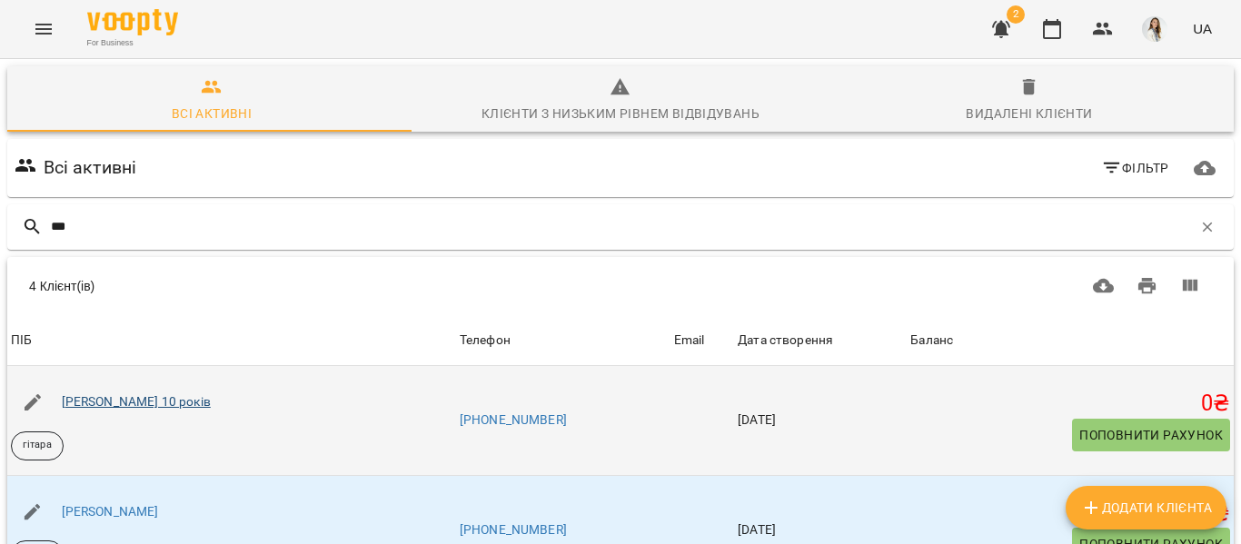
type input "***"
click at [133, 406] on link "[PERSON_NAME] 10 років" at bounding box center [136, 401] width 149 height 15
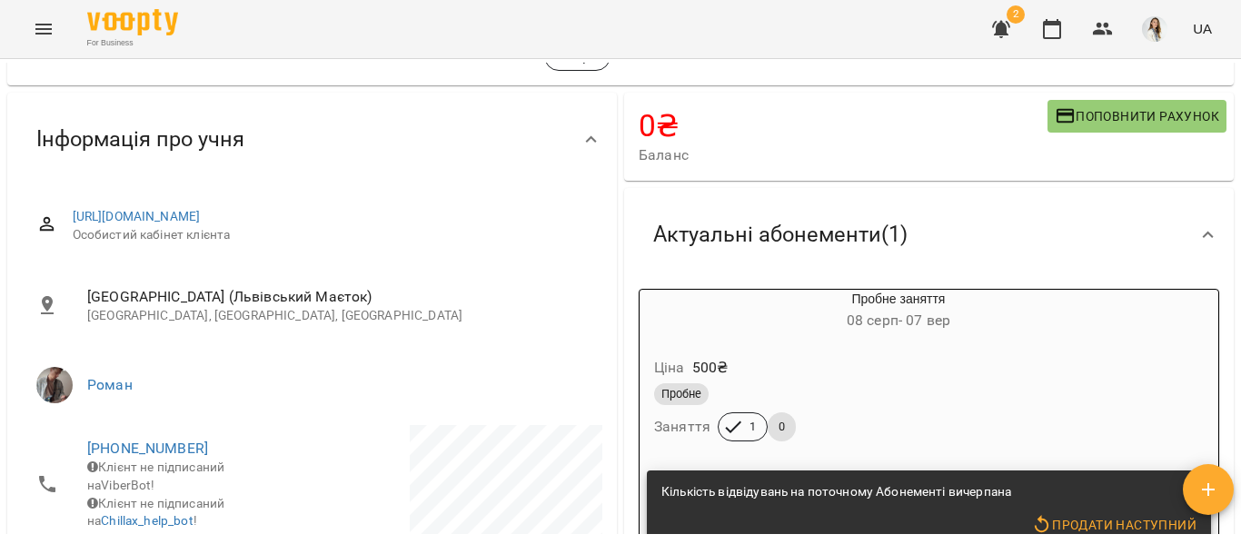
scroll to position [56, 0]
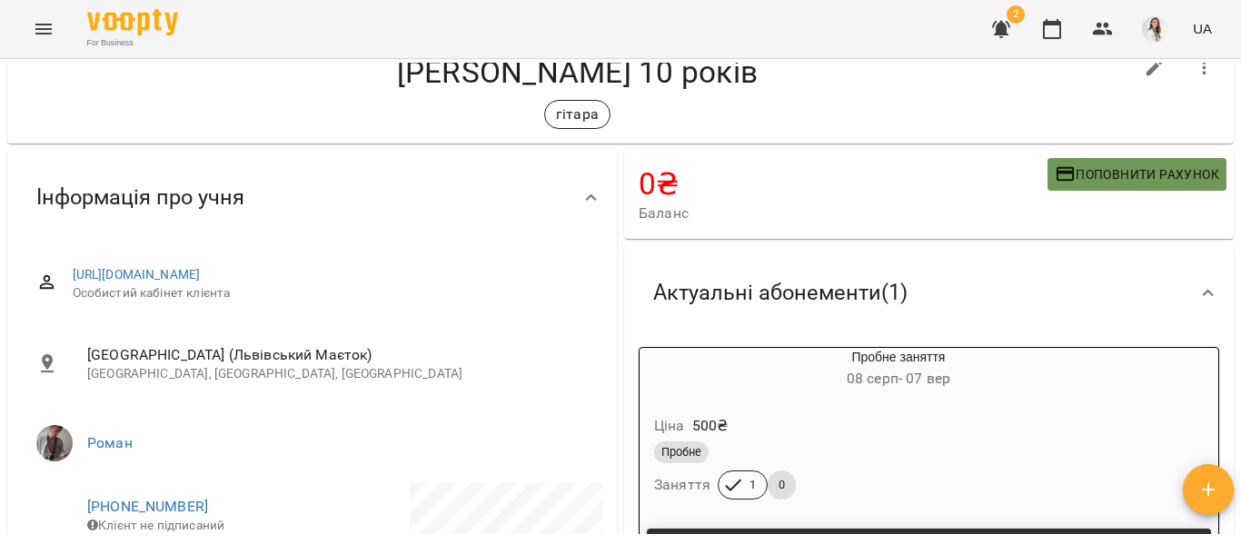
click at [1106, 173] on span "Поповнити рахунок" at bounding box center [1136, 174] width 164 height 22
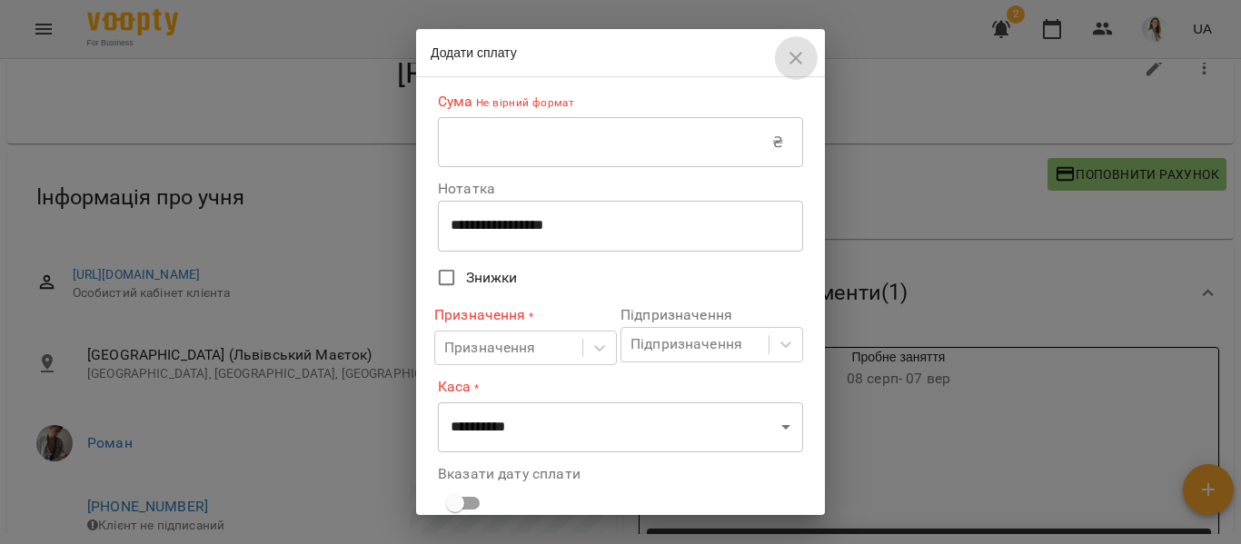
click at [791, 55] on icon "button" at bounding box center [796, 58] width 22 height 22
